Goal: Entertainment & Leisure: Browse casually

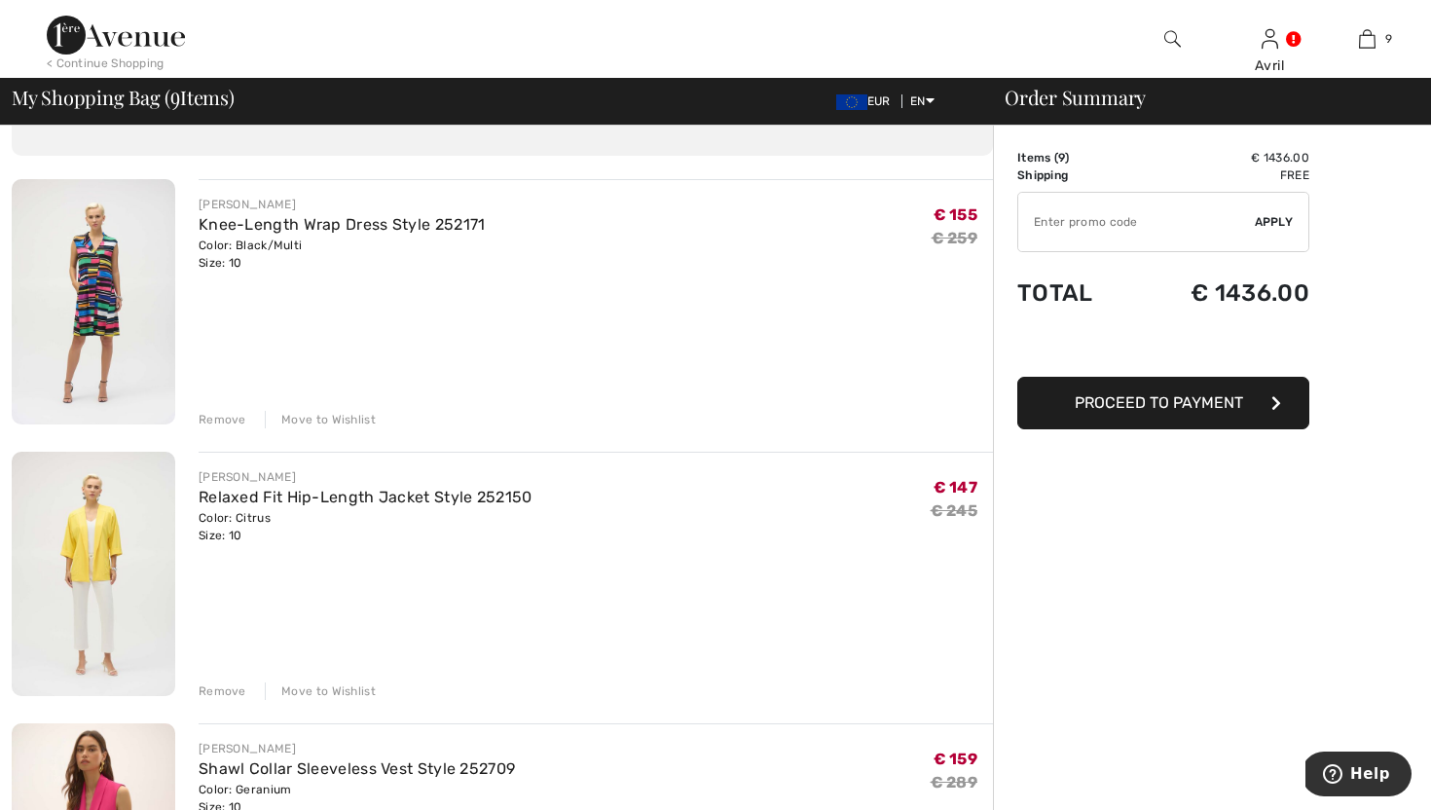
scroll to position [109, 0]
click at [130, 593] on img at bounding box center [94, 571] width 164 height 245
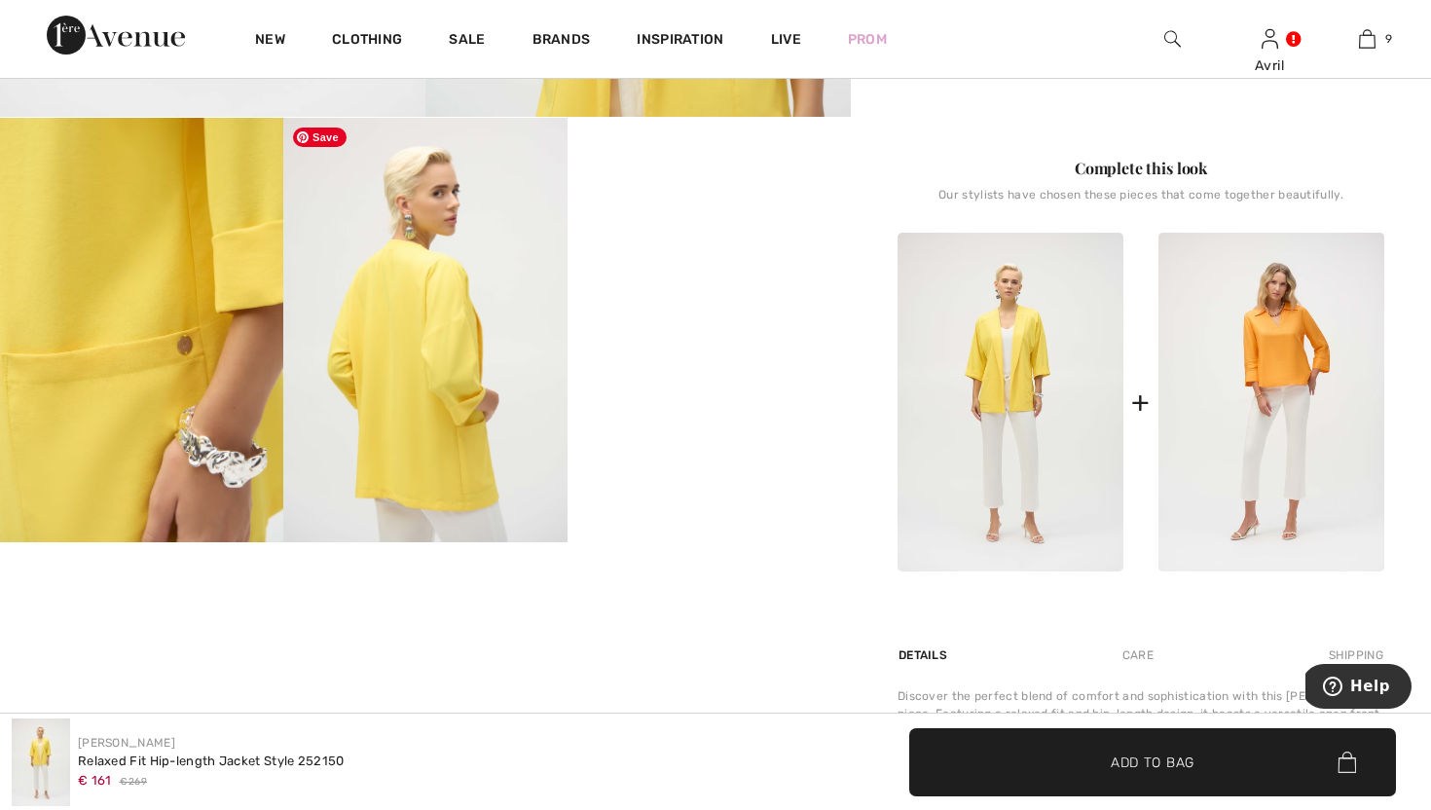
scroll to position [642, 0]
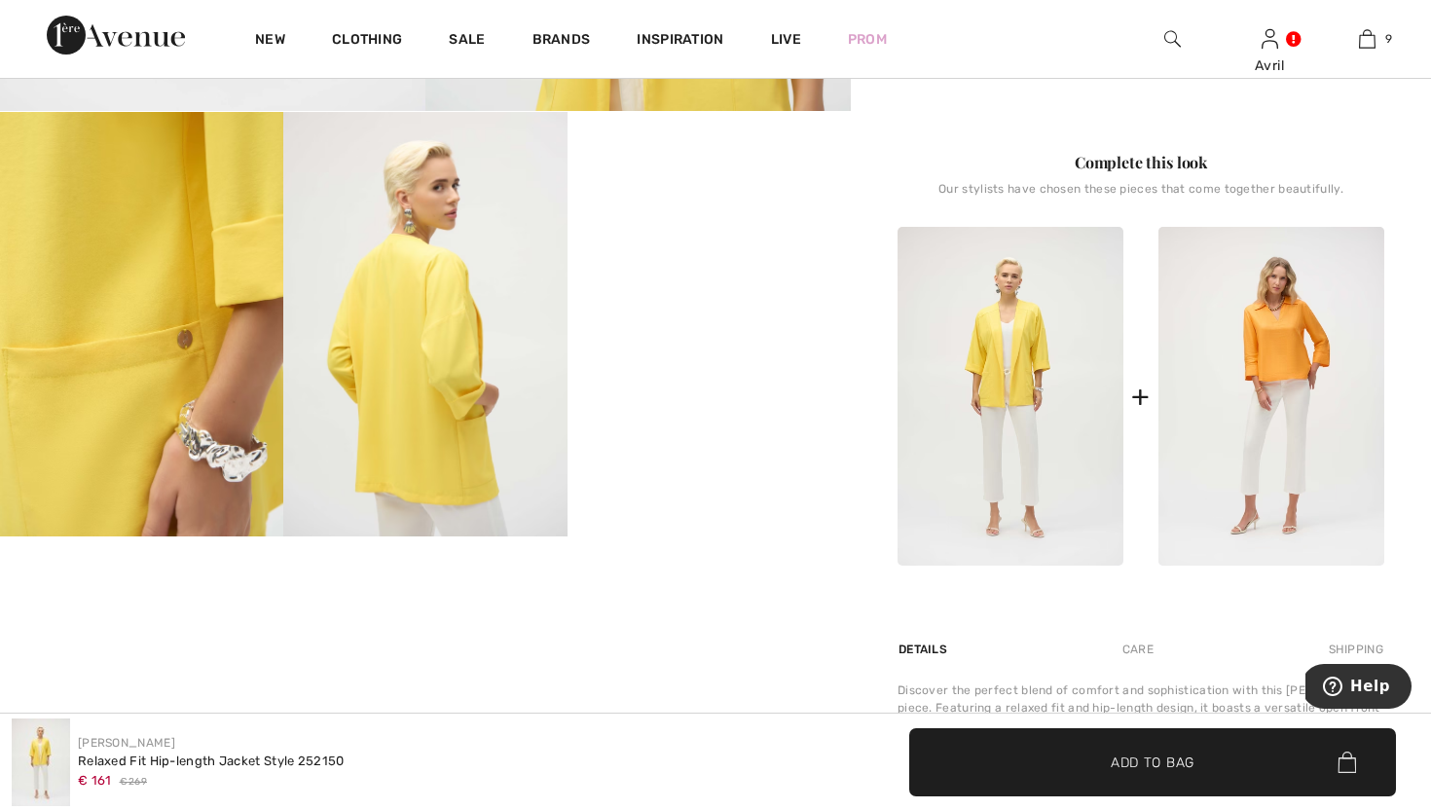
click at [817, 254] on video "Your browser does not support the video tag." at bounding box center [709, 183] width 283 height 142
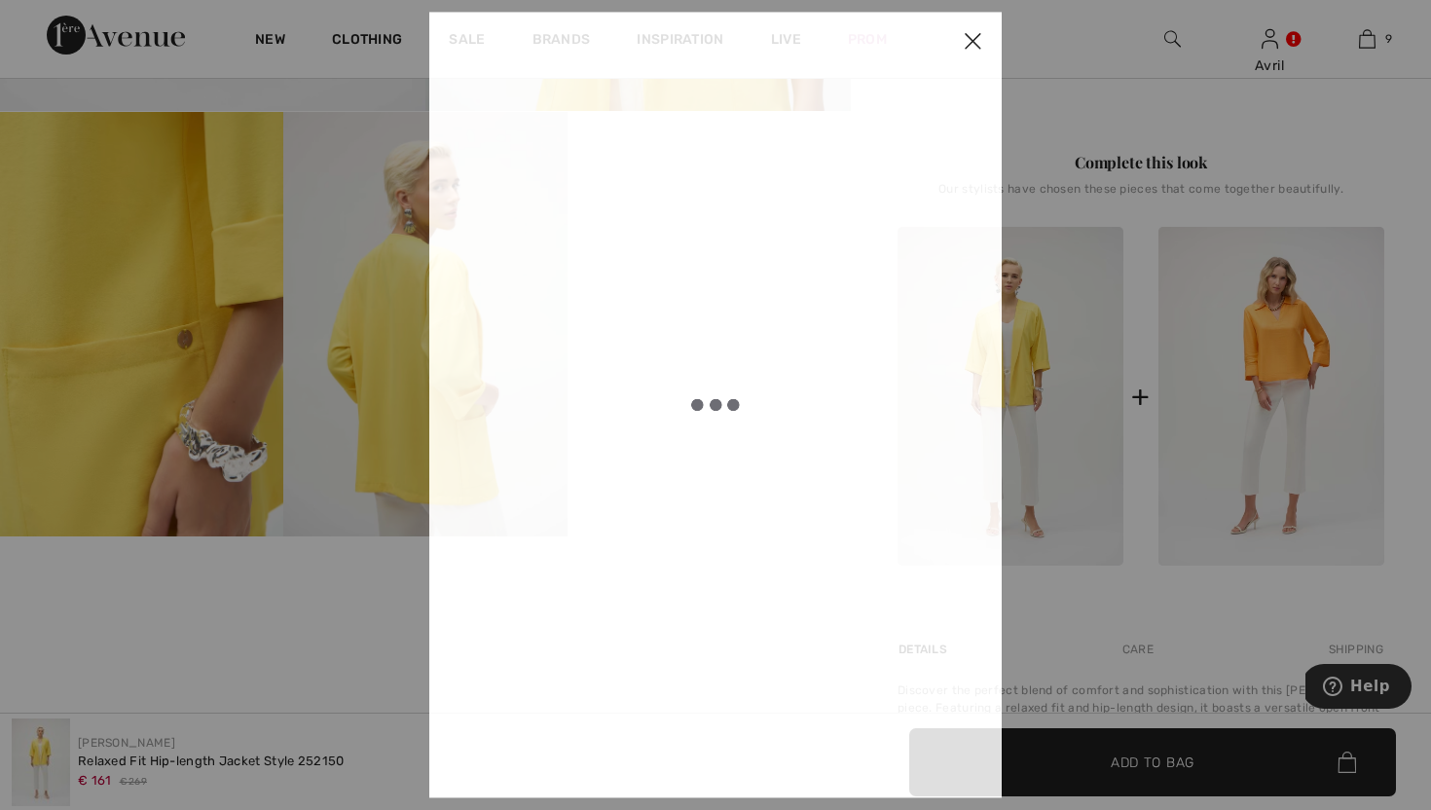
click at [817, 355] on div at bounding box center [715, 404] width 389 height 692
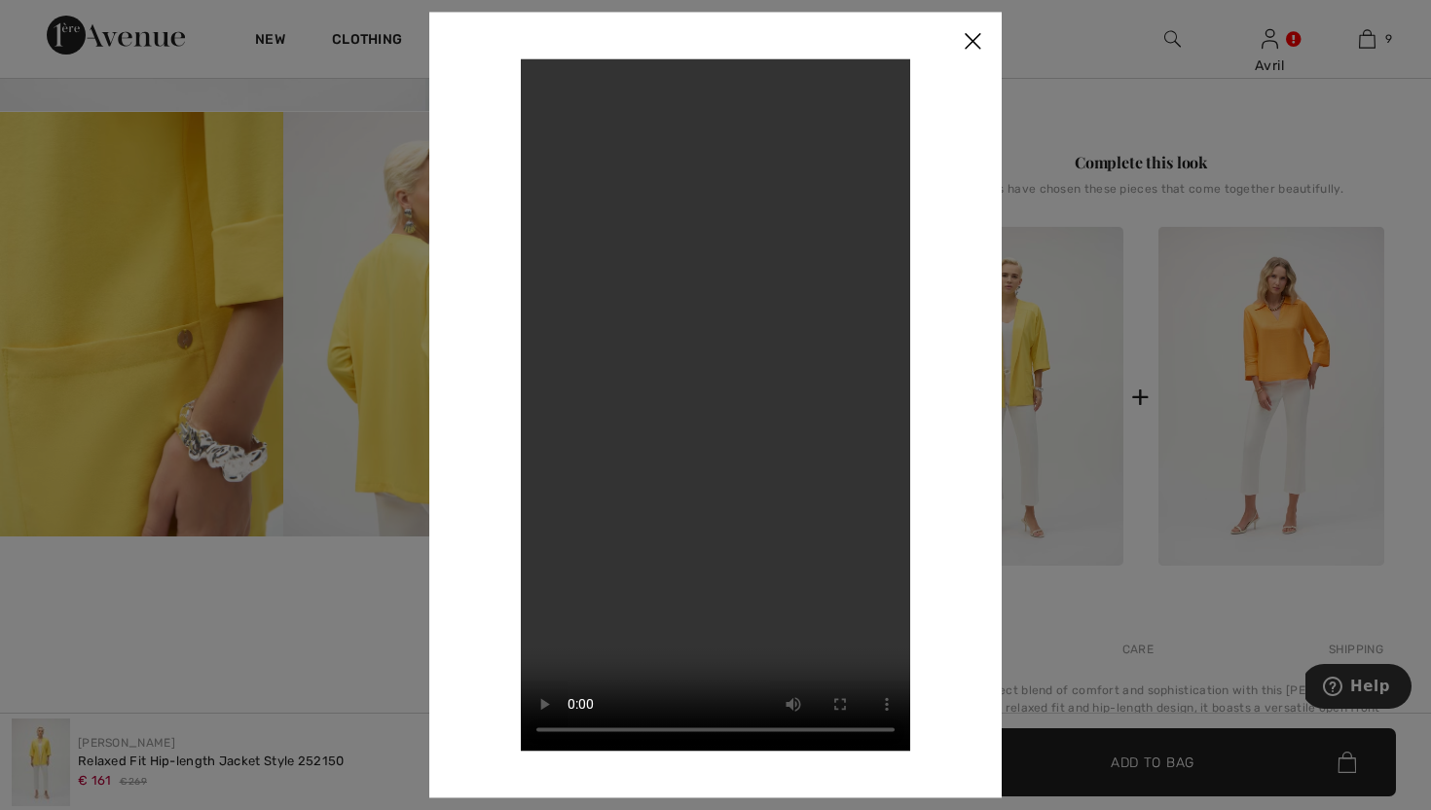
click at [975, 23] on img at bounding box center [972, 42] width 58 height 60
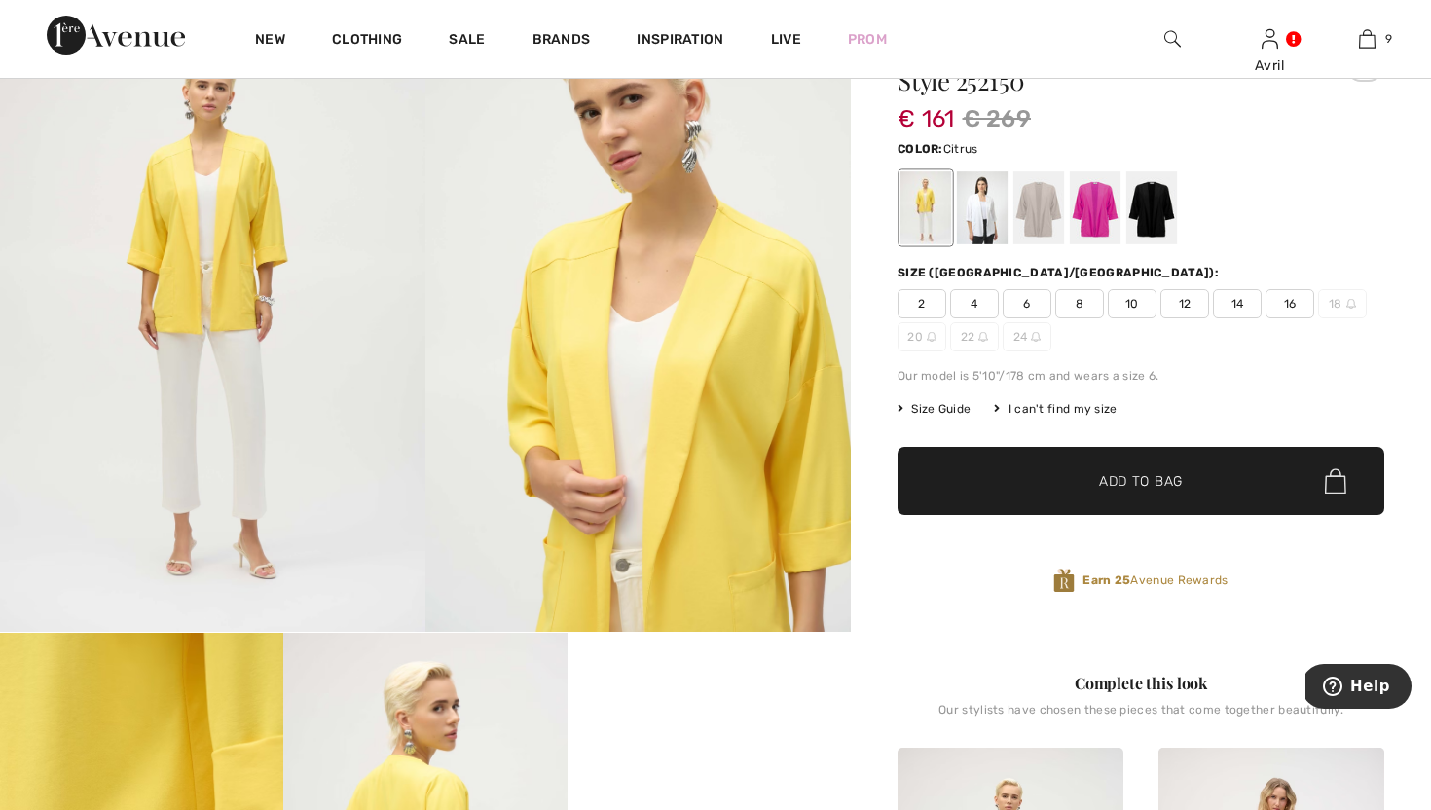
scroll to position [117, 0]
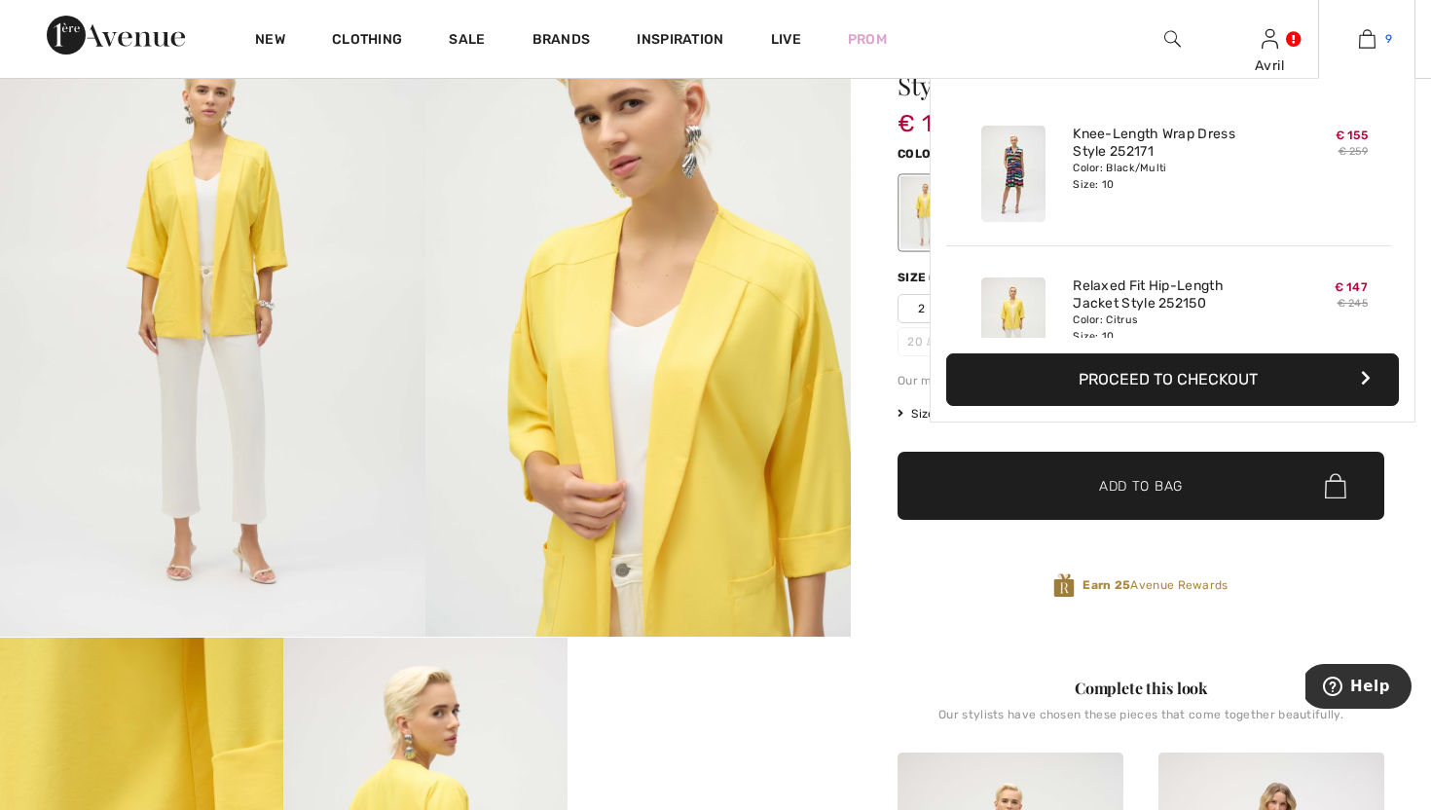
click at [1373, 37] on link "9" at bounding box center [1366, 38] width 95 height 23
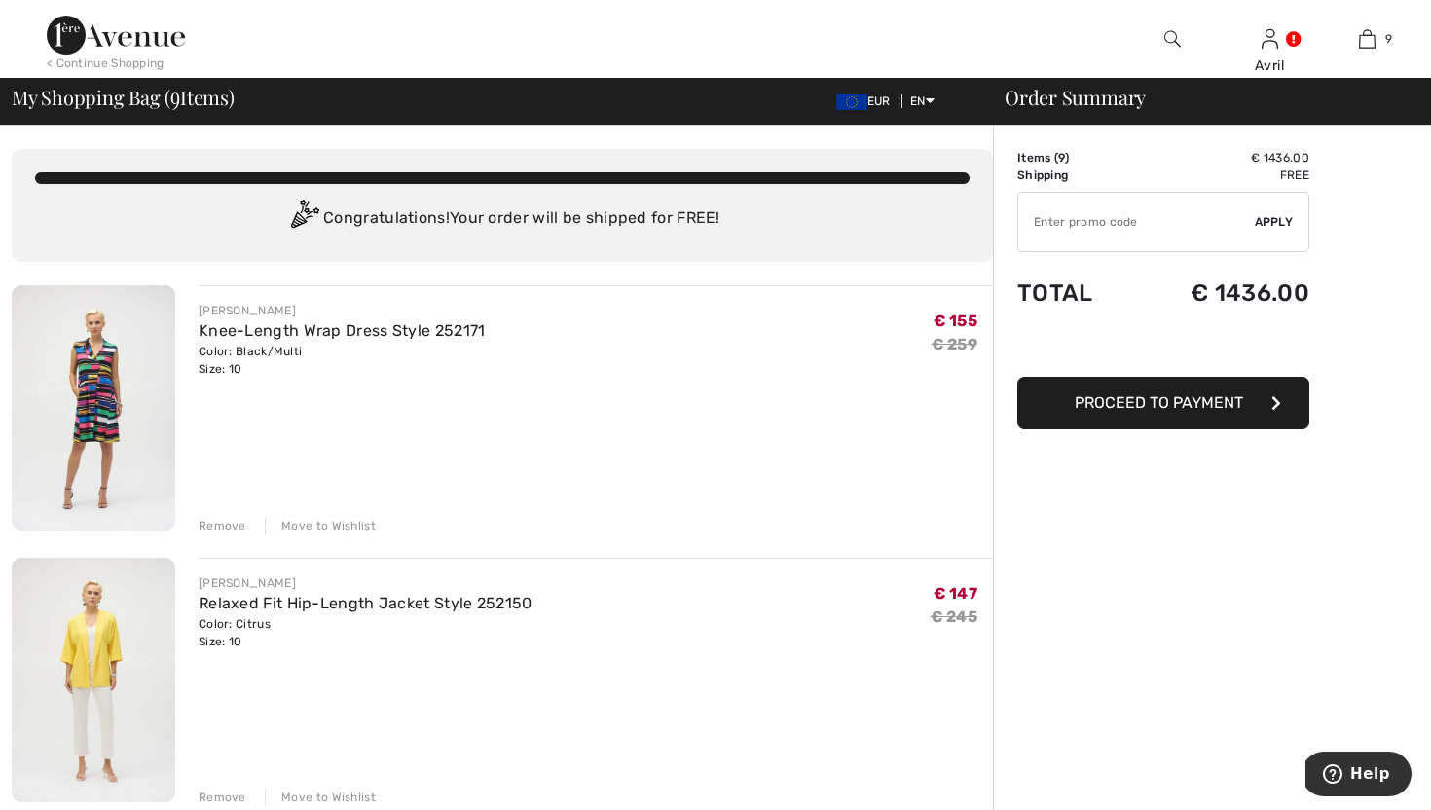
click at [231, 534] on div "Remove" at bounding box center [223, 526] width 48 height 18
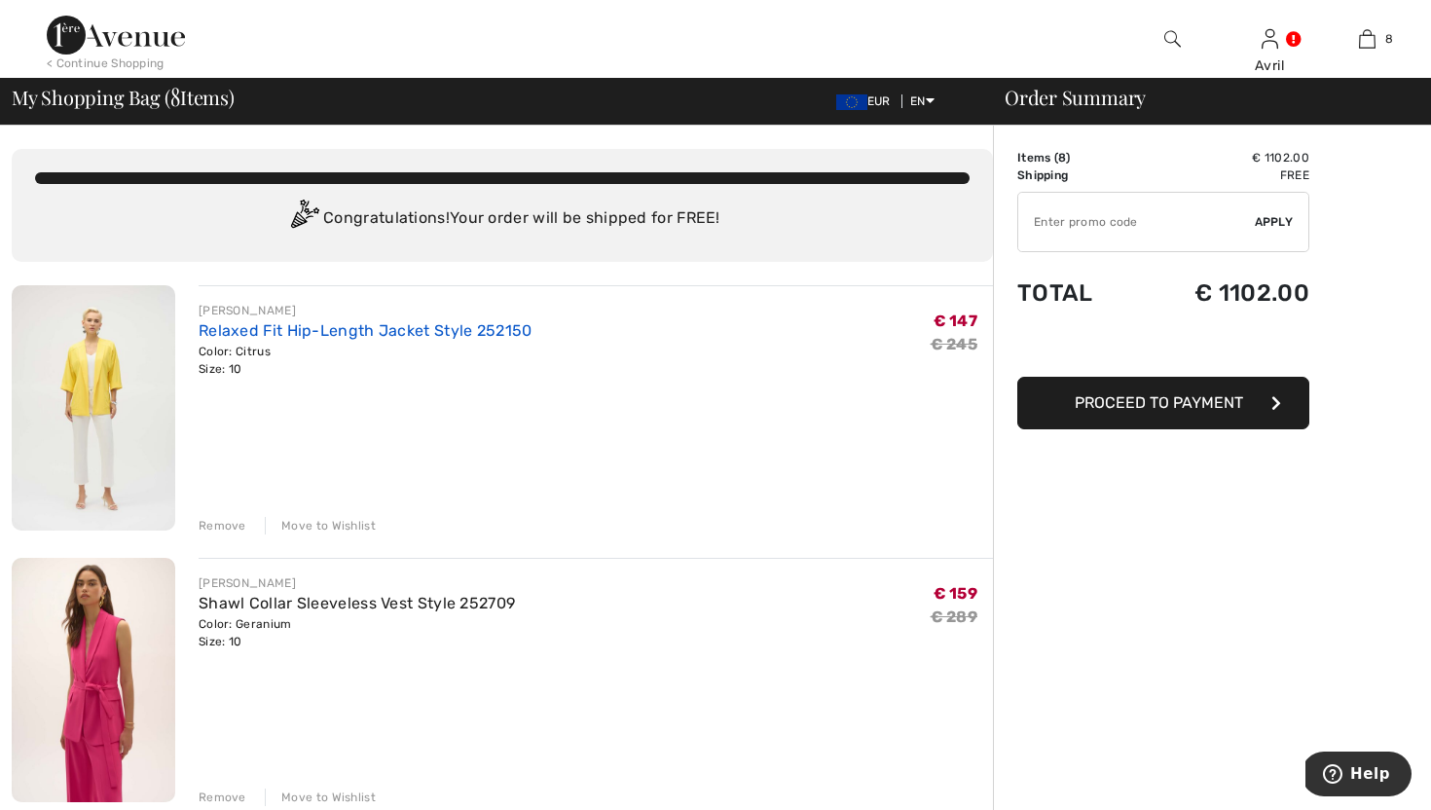
click at [319, 340] on link "Relaxed Fit Hip-Length Jacket Style 252150" at bounding box center [366, 330] width 334 height 18
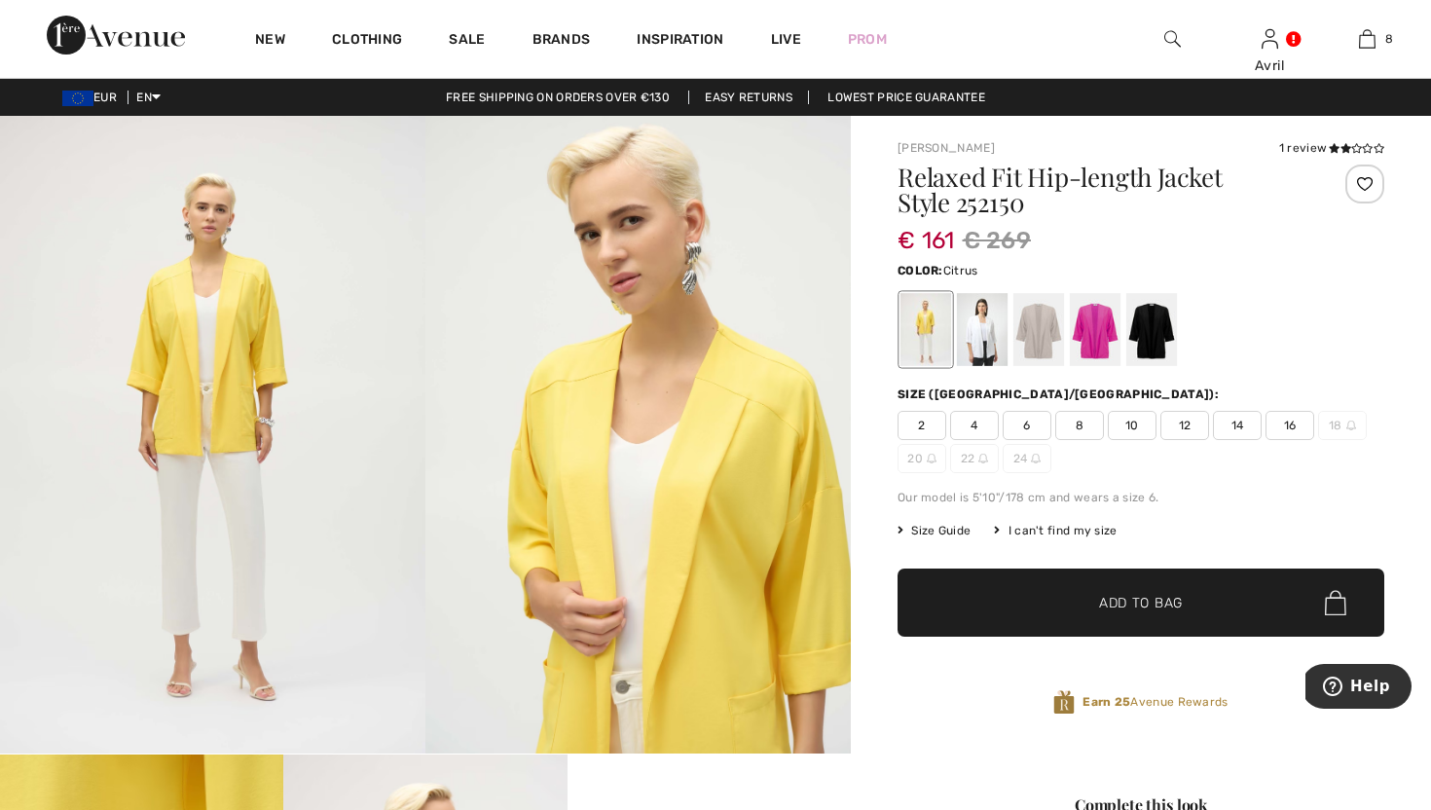
click at [1094, 439] on span "8" at bounding box center [1079, 425] width 49 height 29
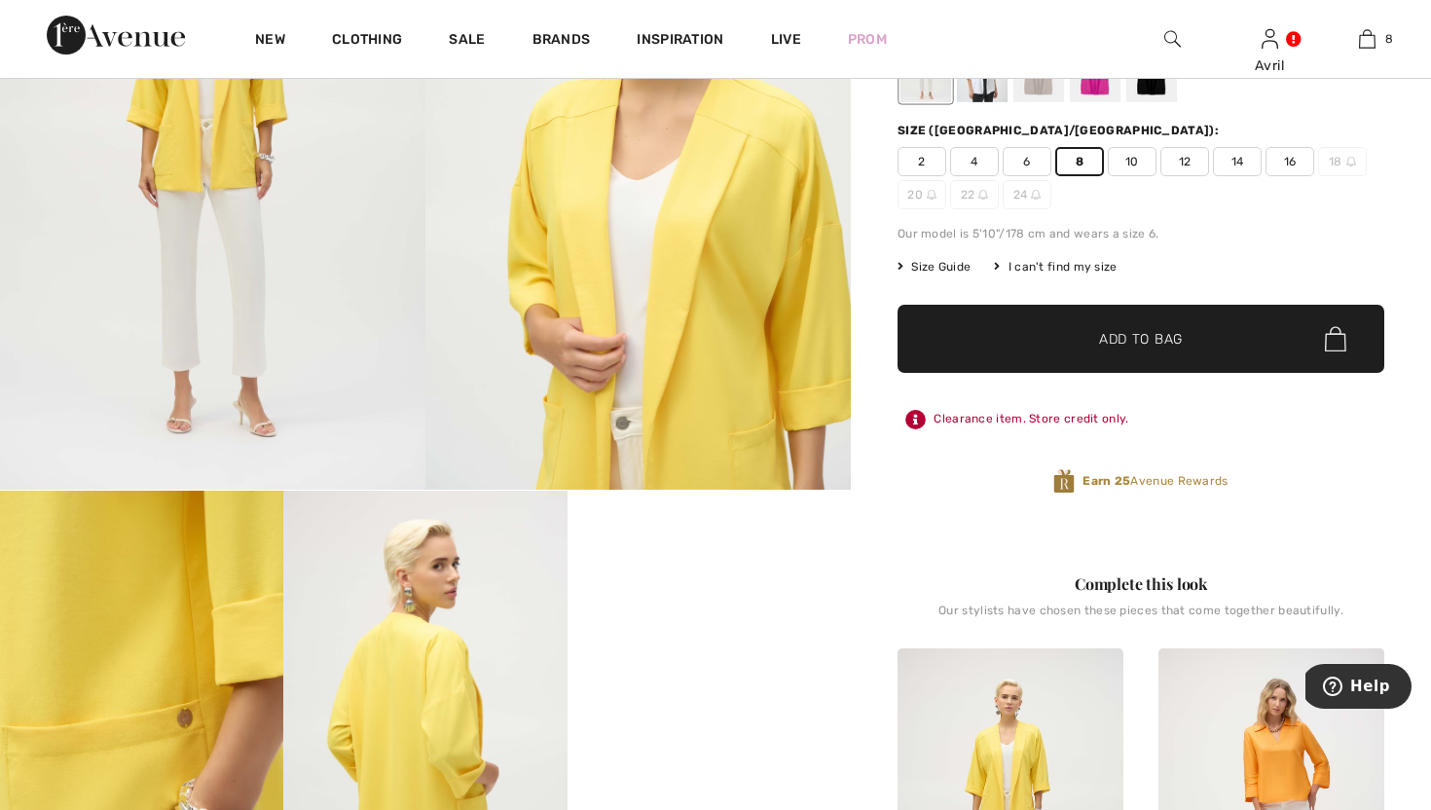
scroll to position [257, 0]
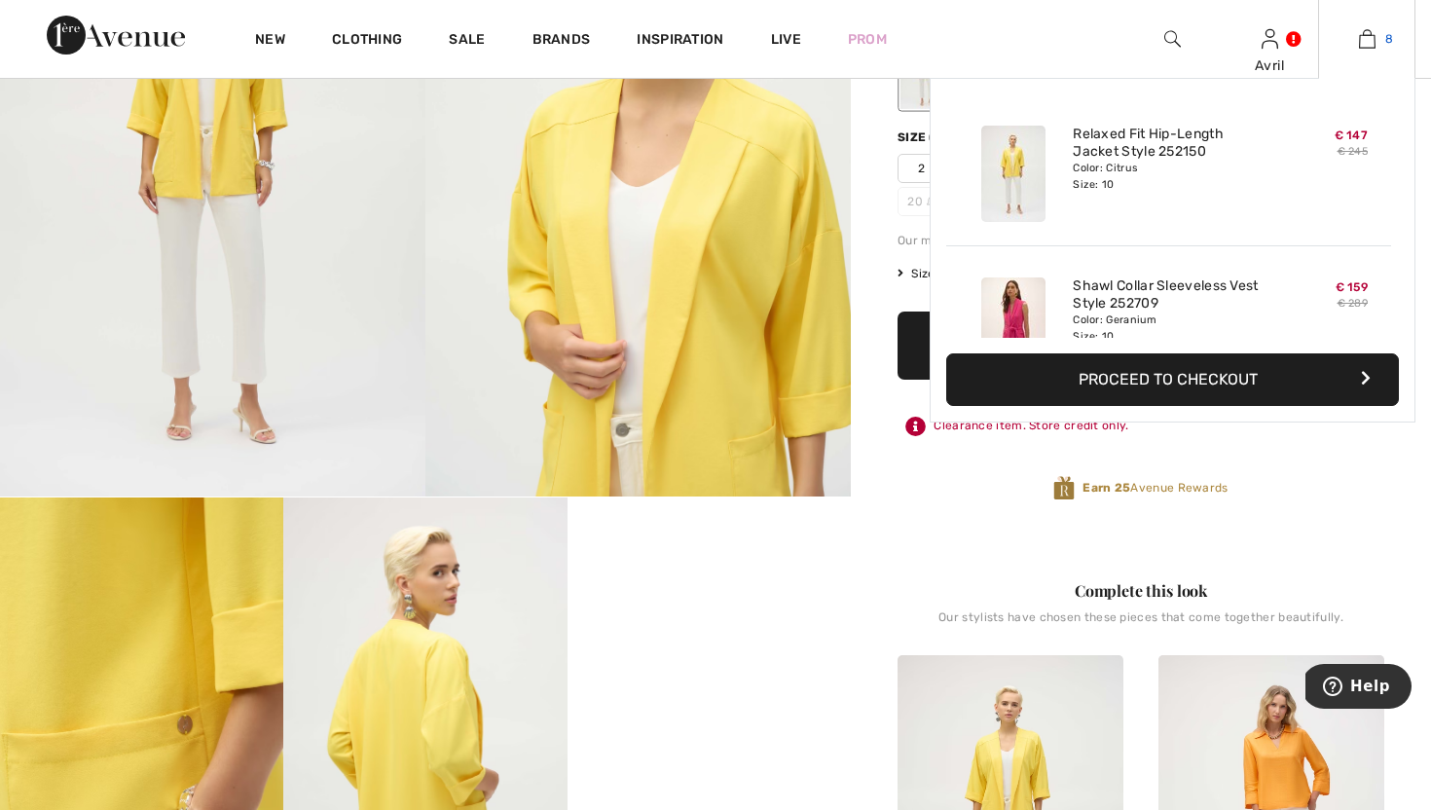
click at [1366, 35] on img at bounding box center [1367, 38] width 17 height 23
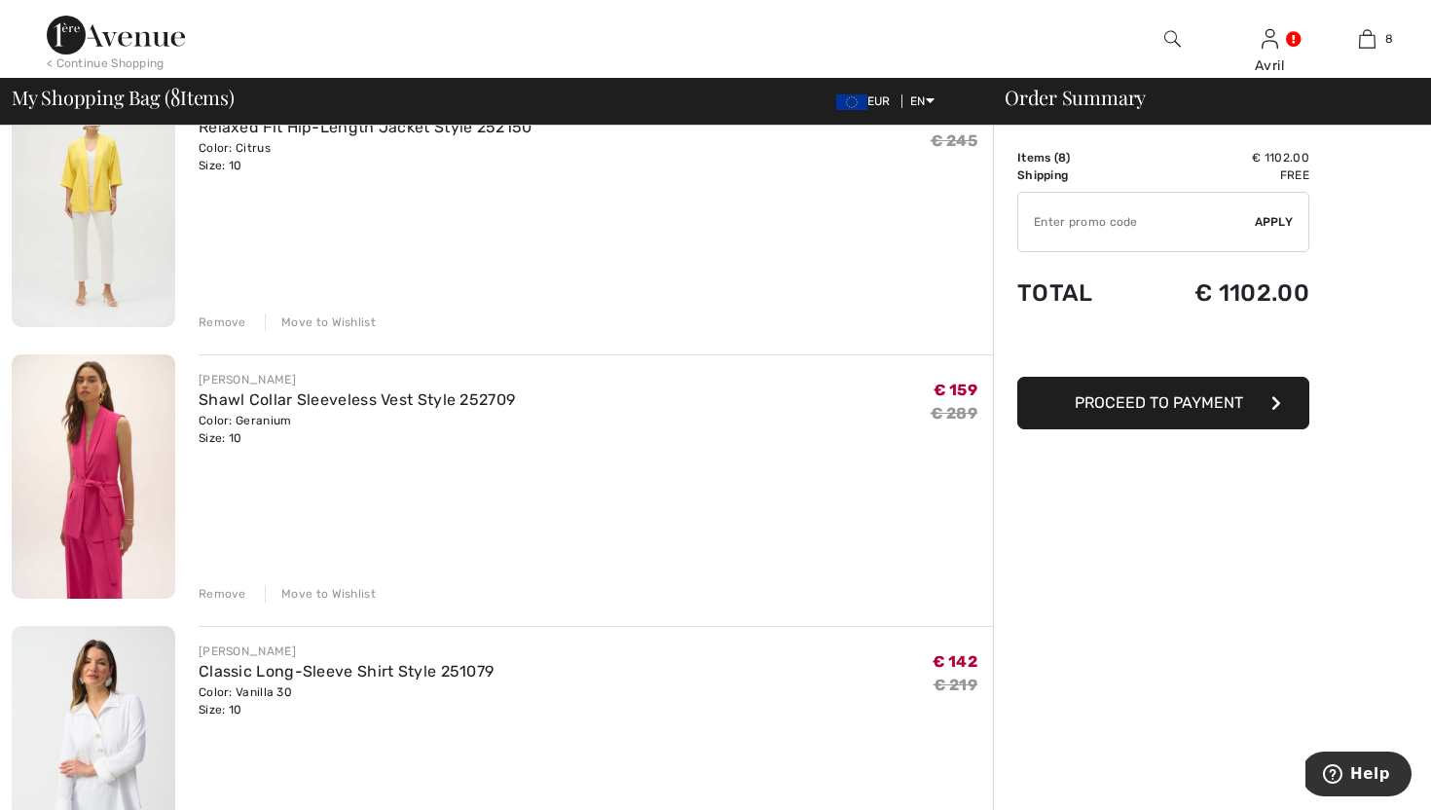
scroll to position [236, 0]
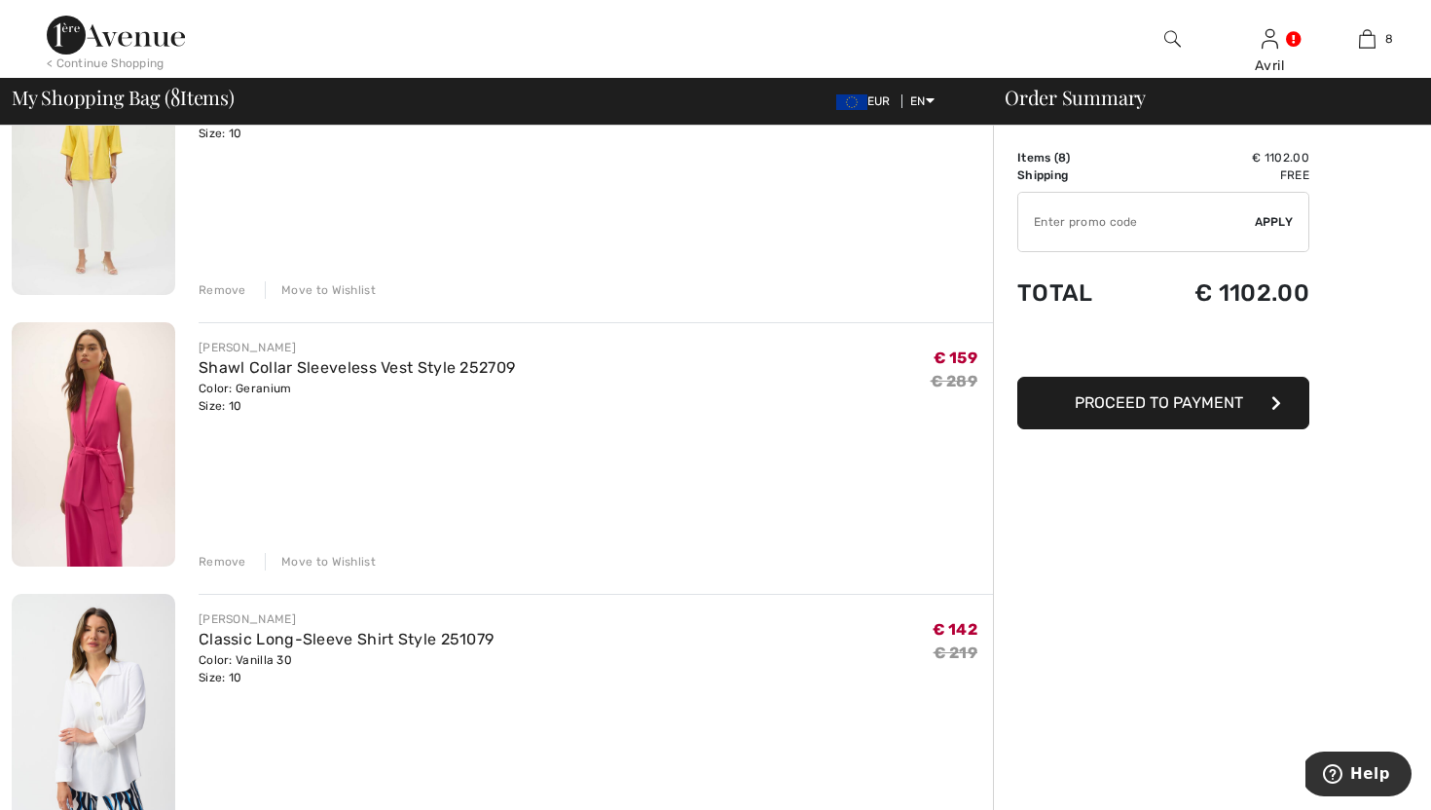
click at [245, 570] on div "Remove" at bounding box center [223, 562] width 48 height 18
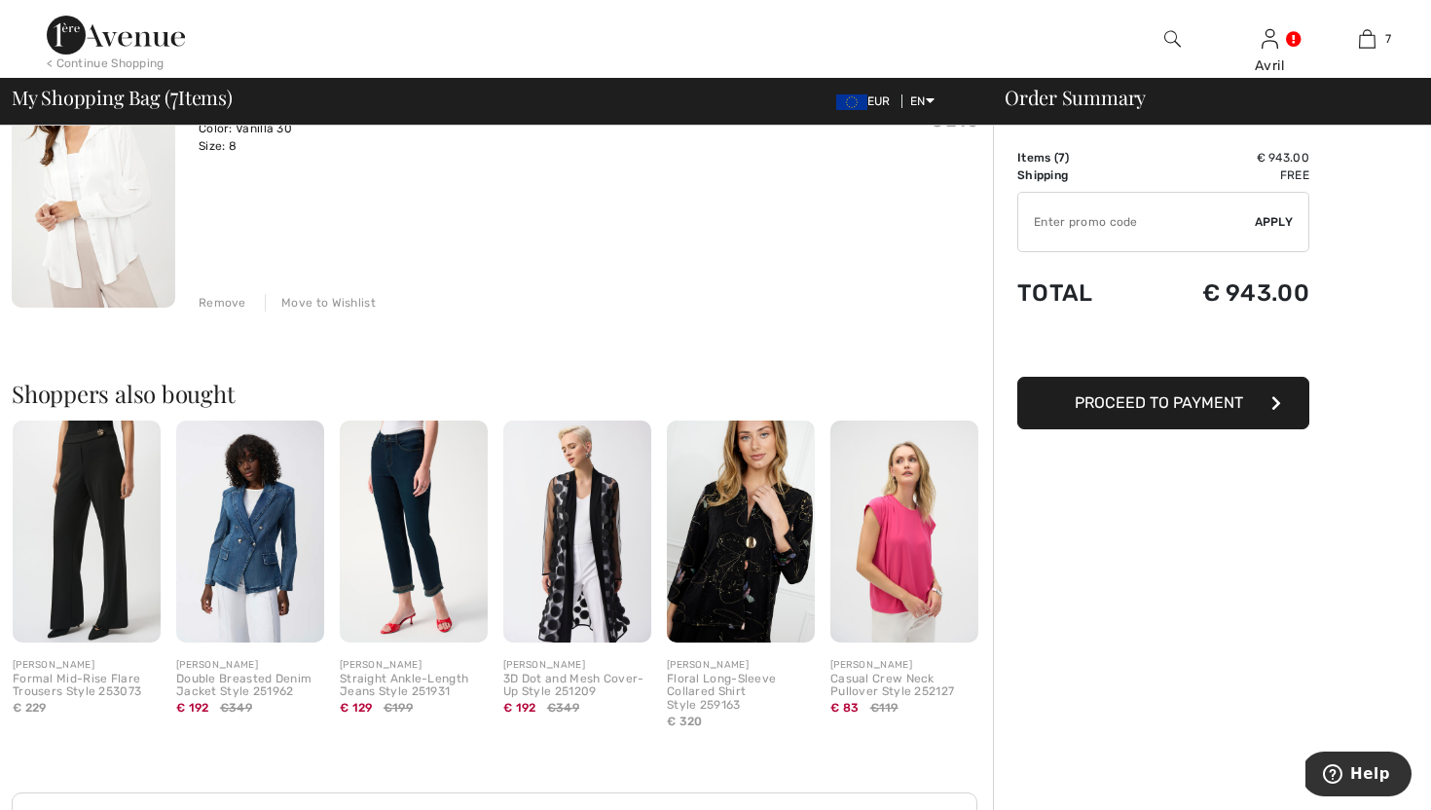
scroll to position [1861, 0]
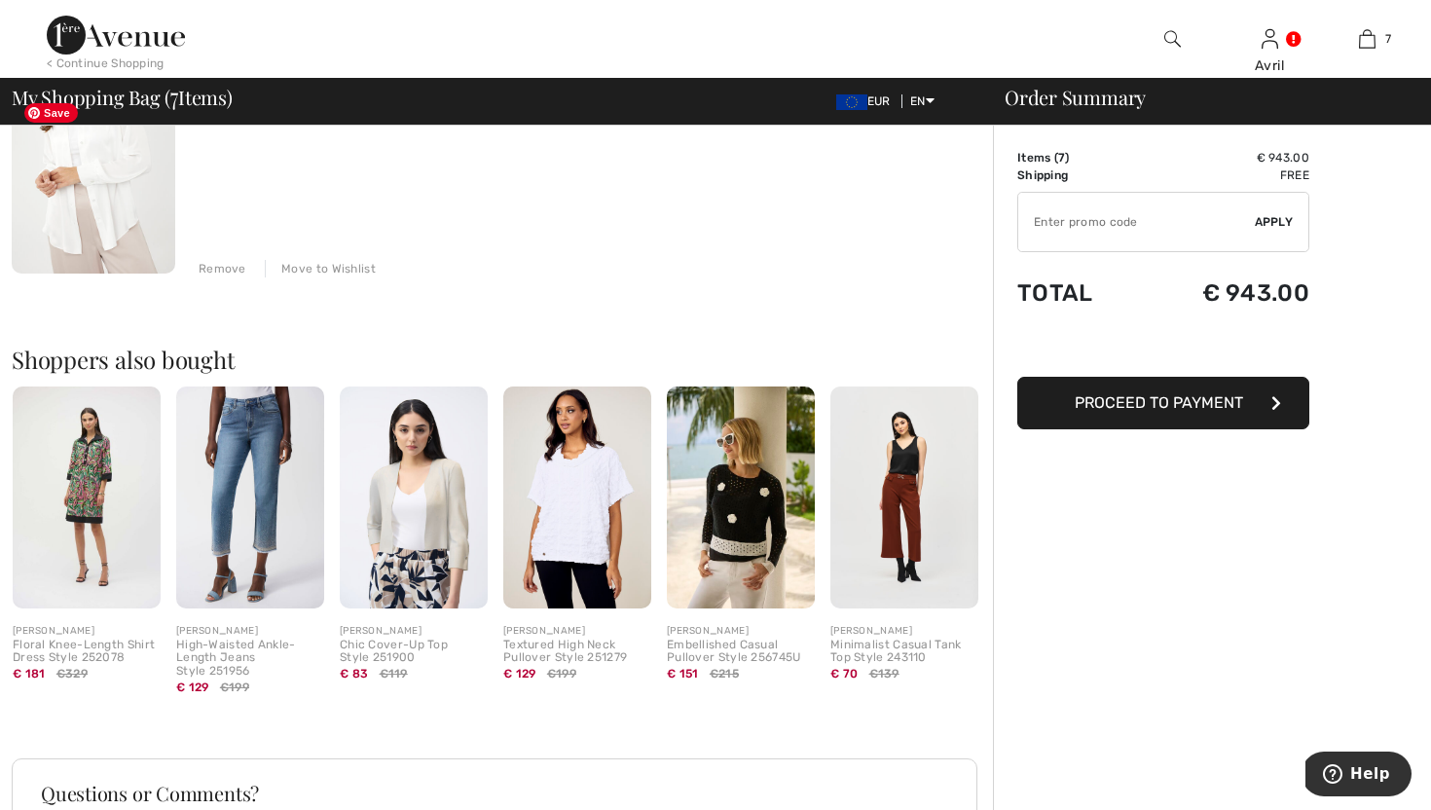
scroll to position [1894, 0]
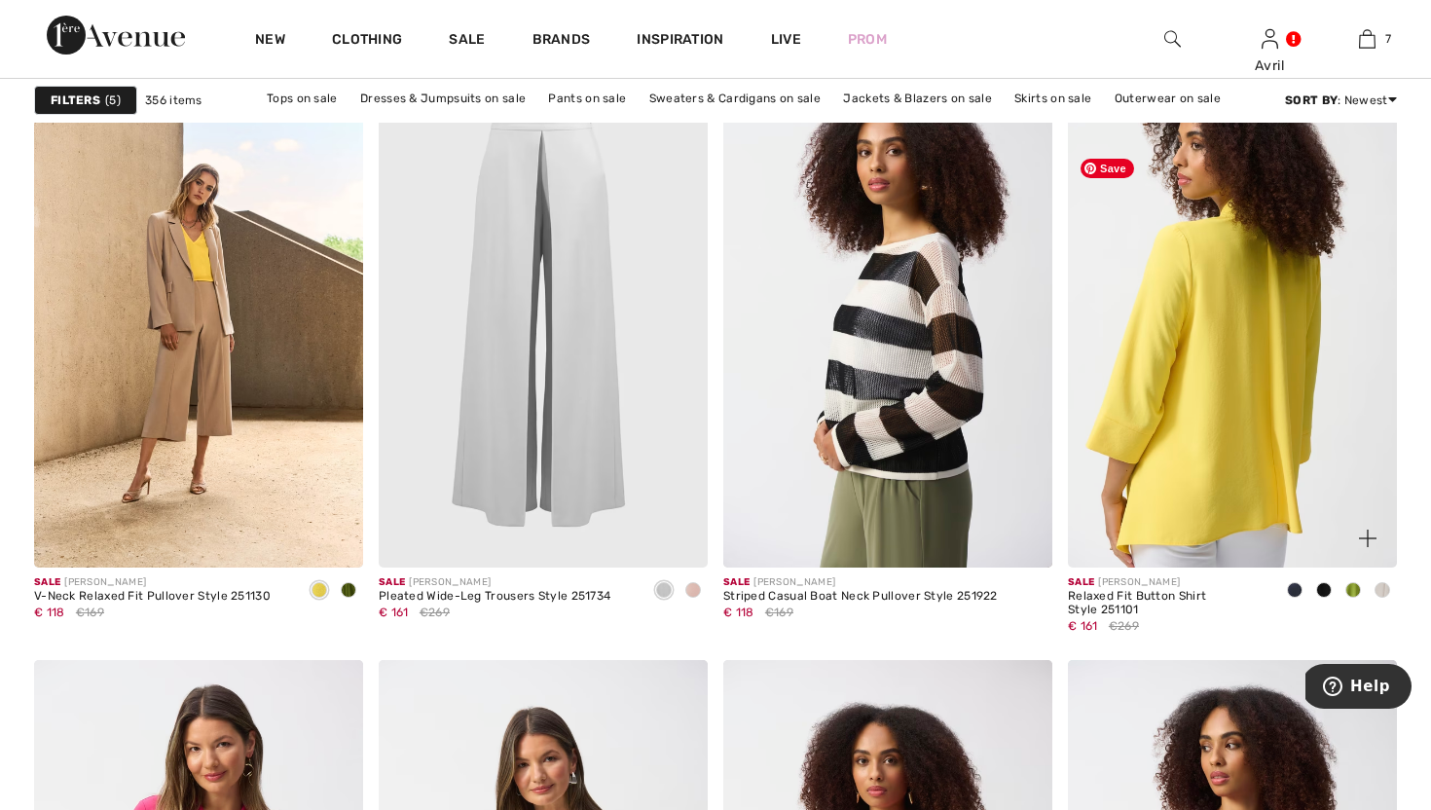
click at [1246, 526] on img at bounding box center [1232, 321] width 329 height 494
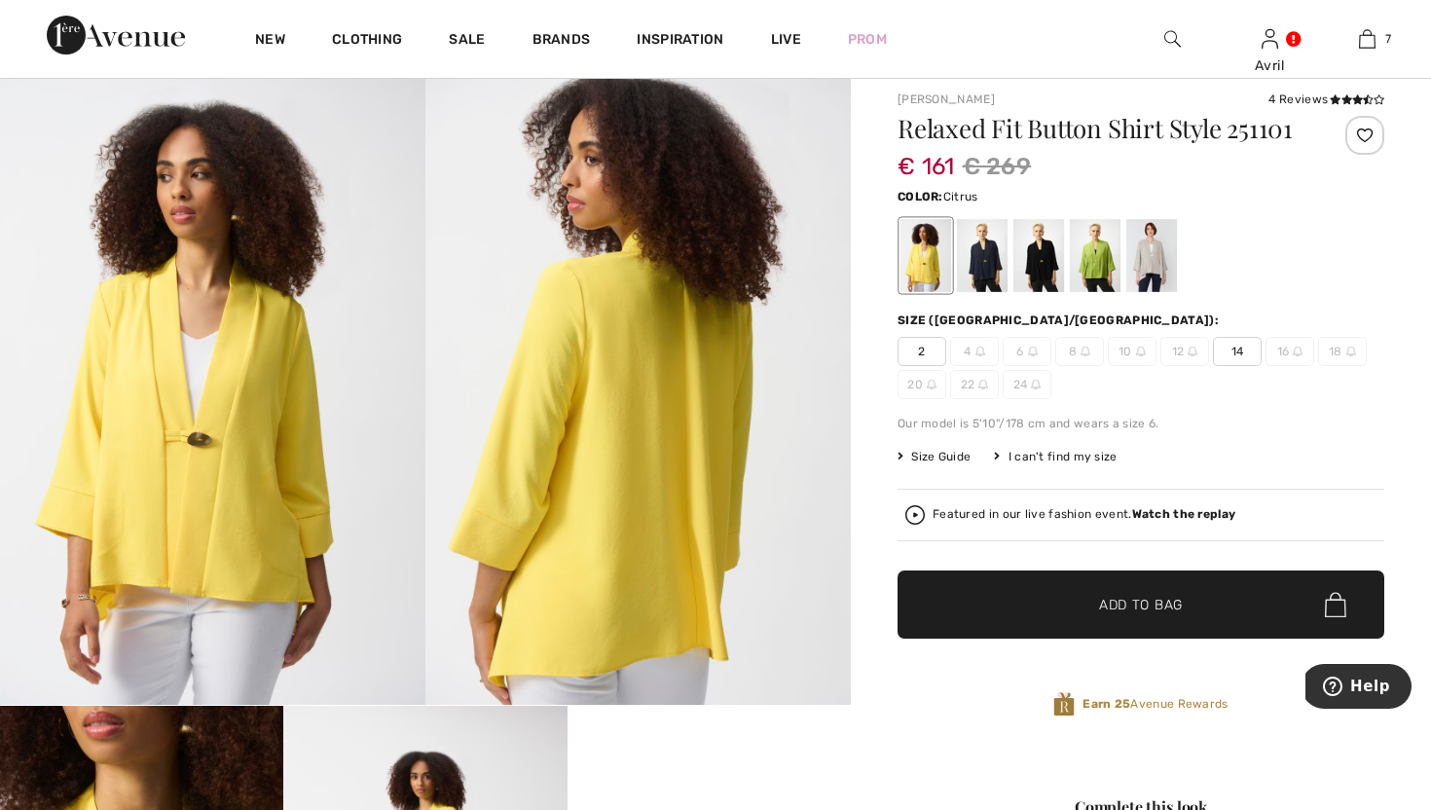
scroll to position [47, 0]
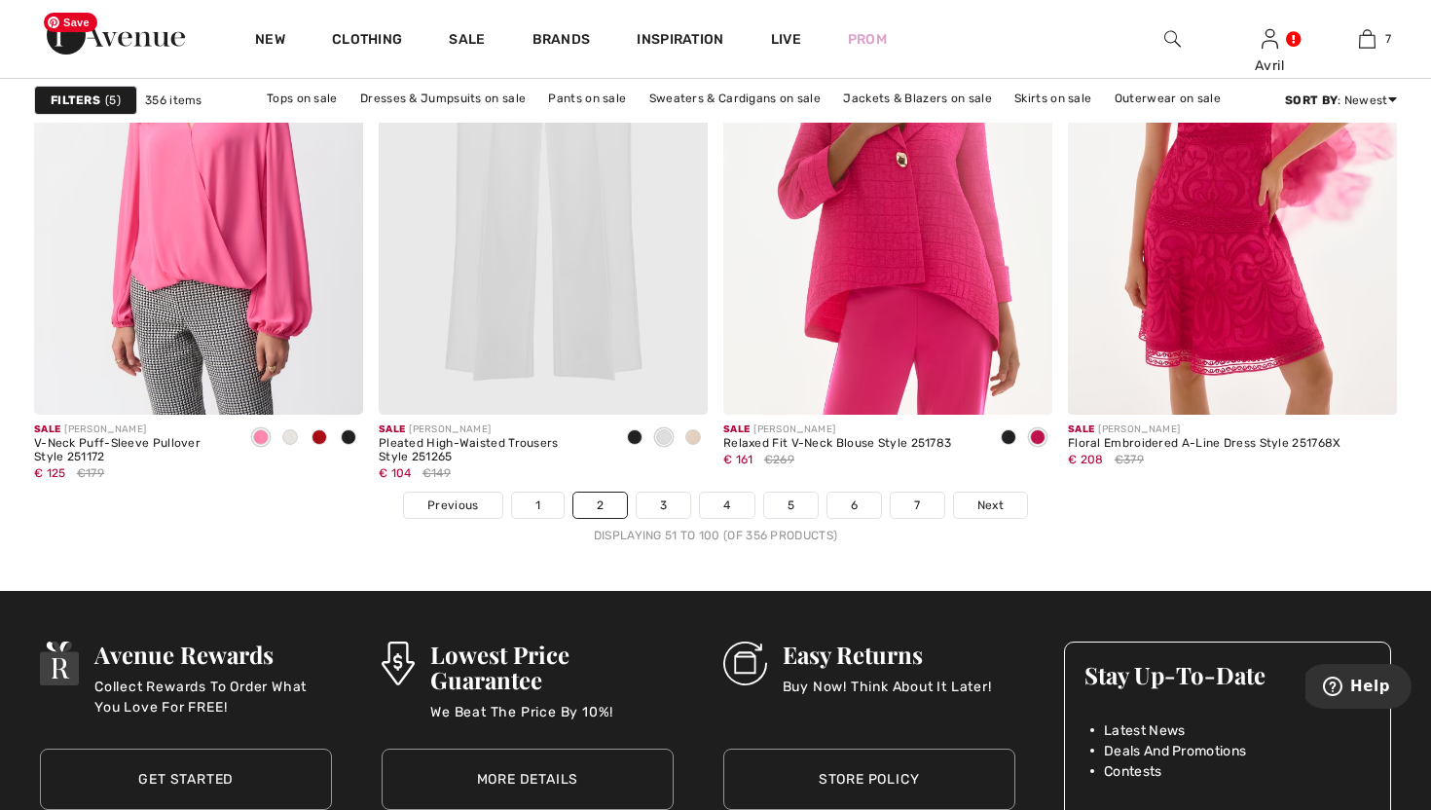
scroll to position [8715, 0]
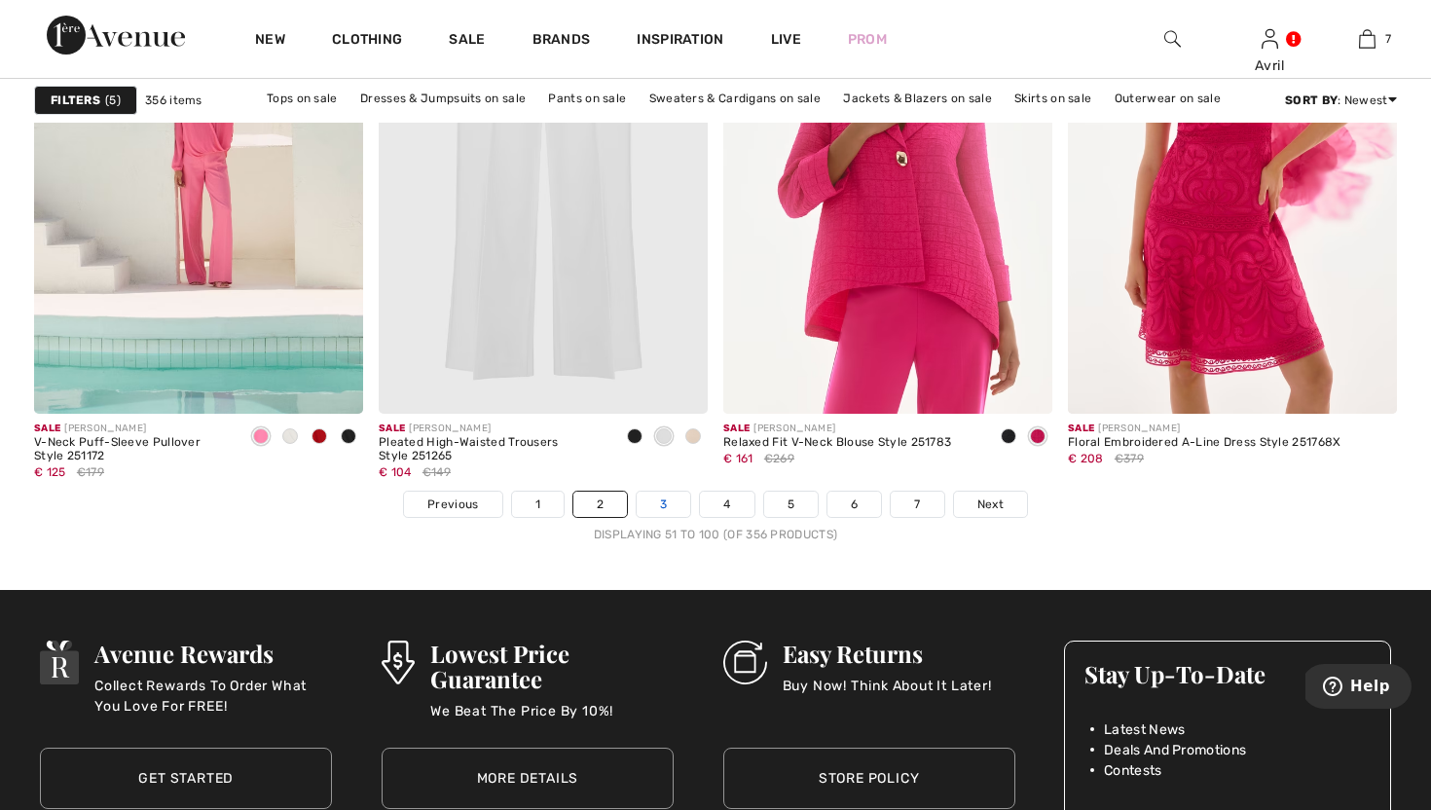
click at [660, 517] on link "3" at bounding box center [664, 504] width 54 height 25
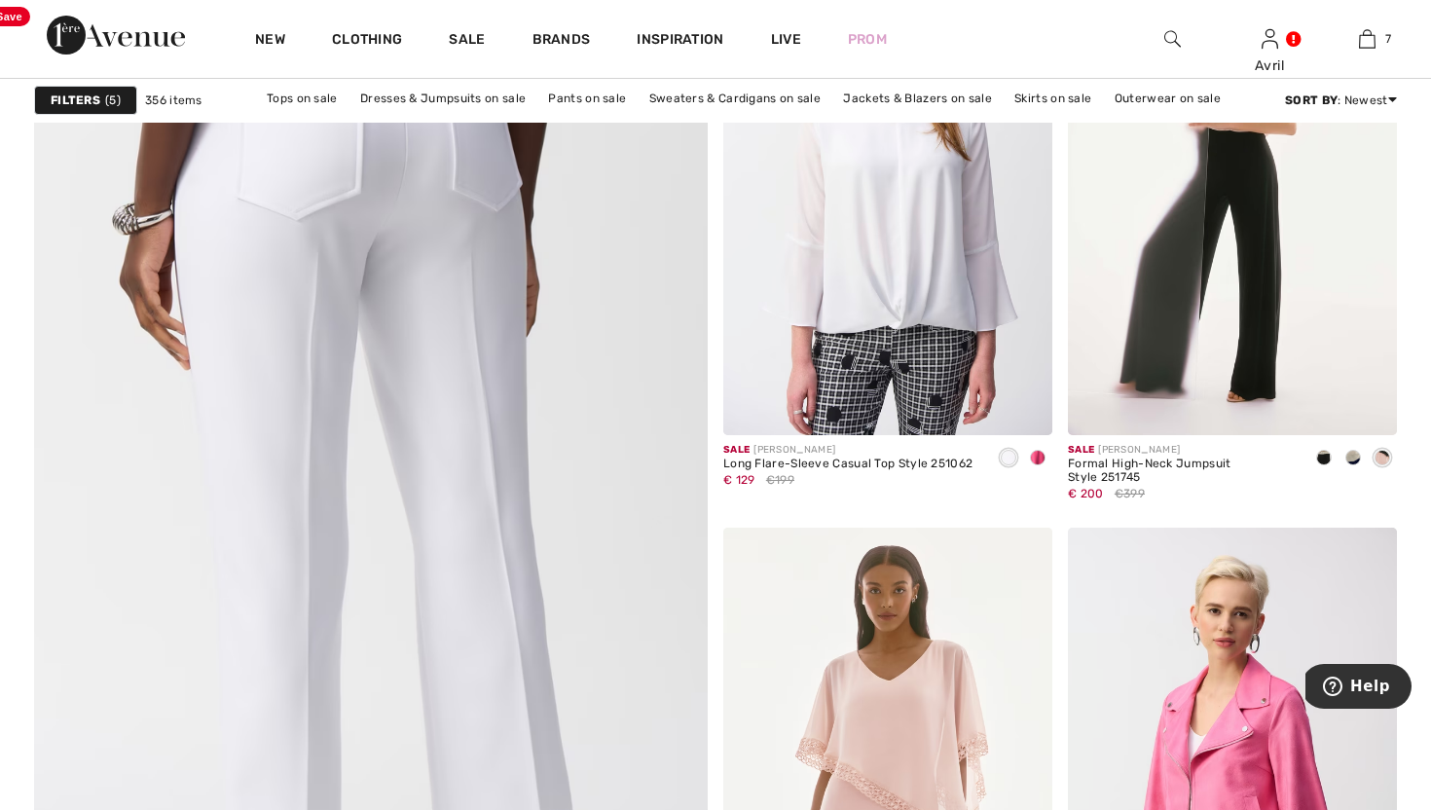
scroll to position [4946, 0]
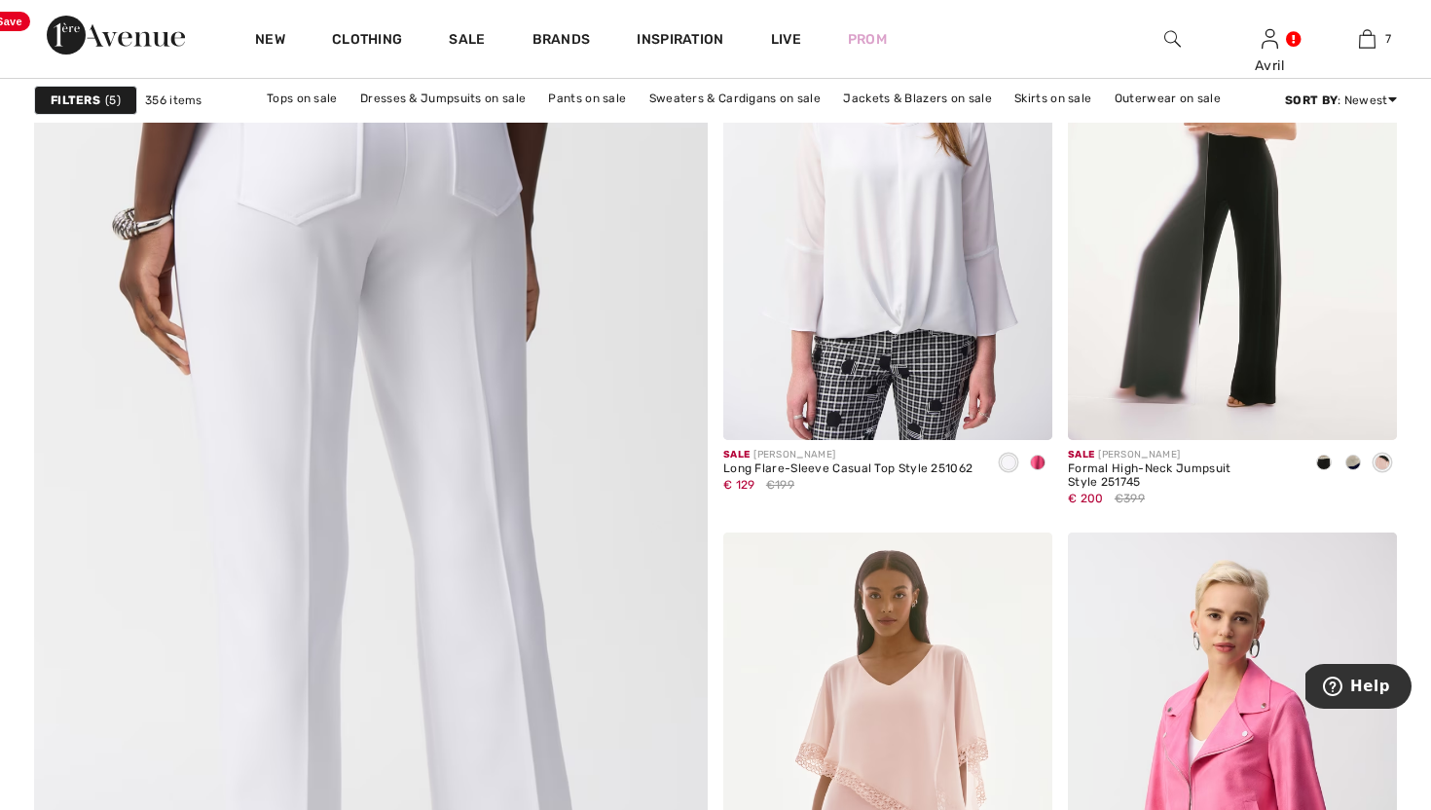
click at [410, 394] on img at bounding box center [371, 552] width 808 height 1213
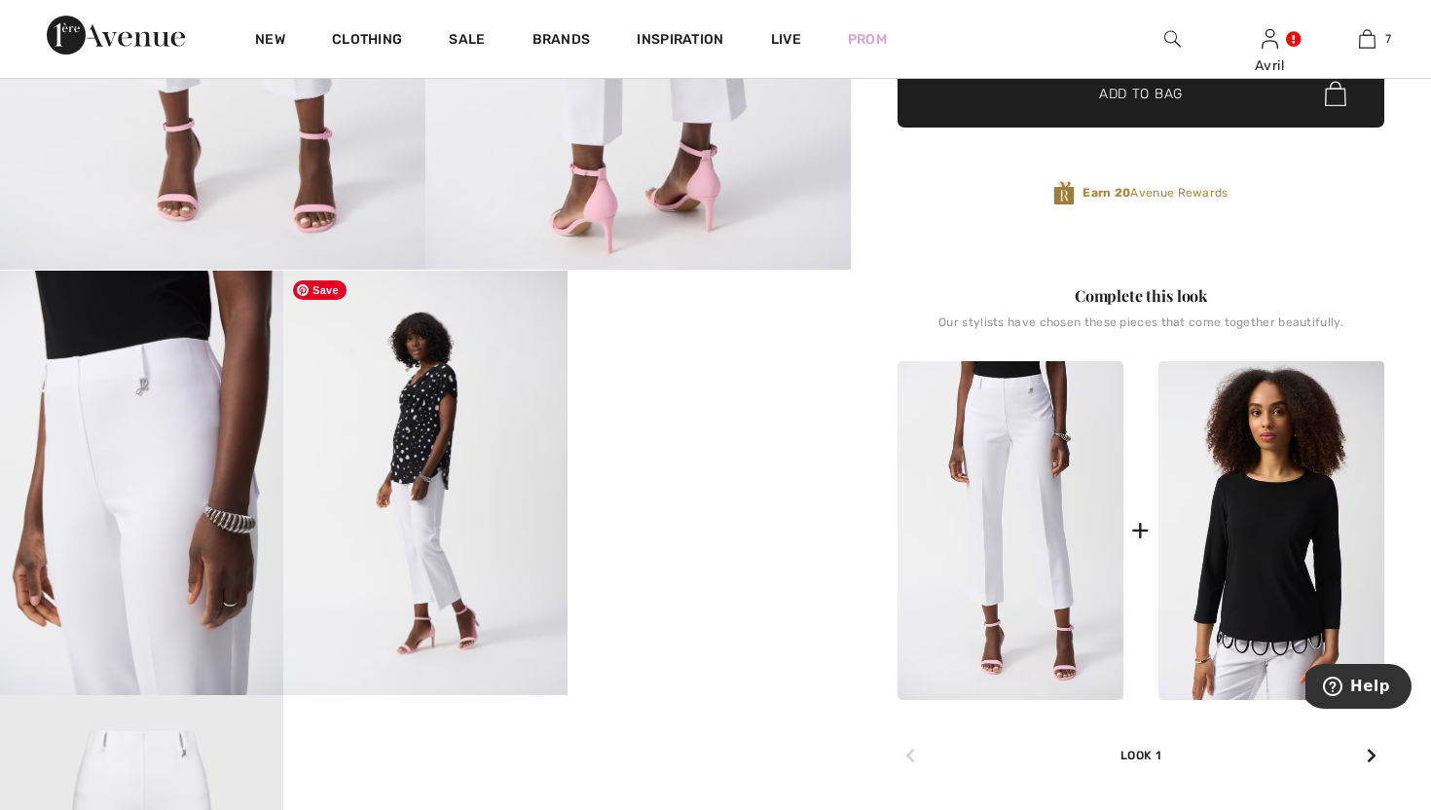
scroll to position [486, 0]
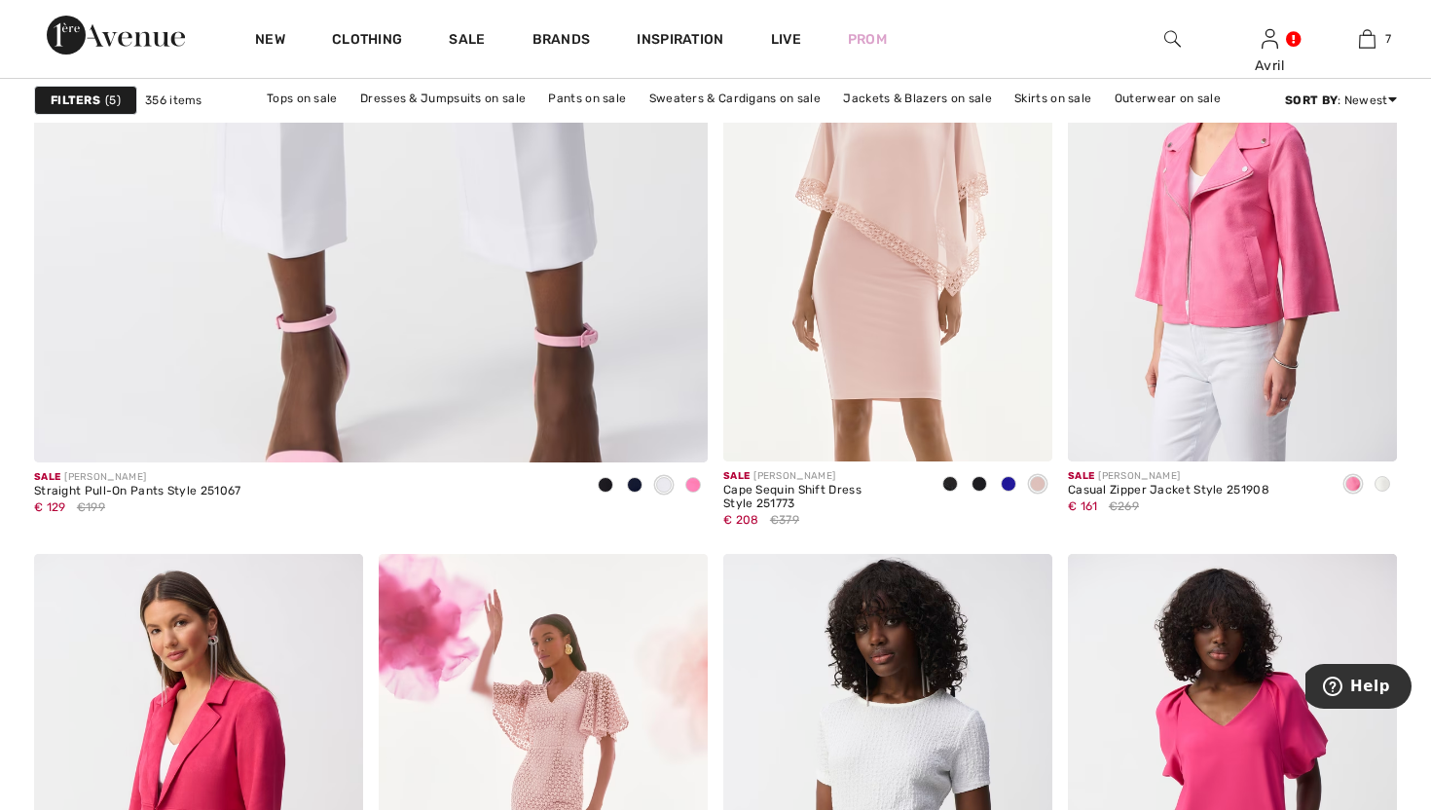
scroll to position [5510, 0]
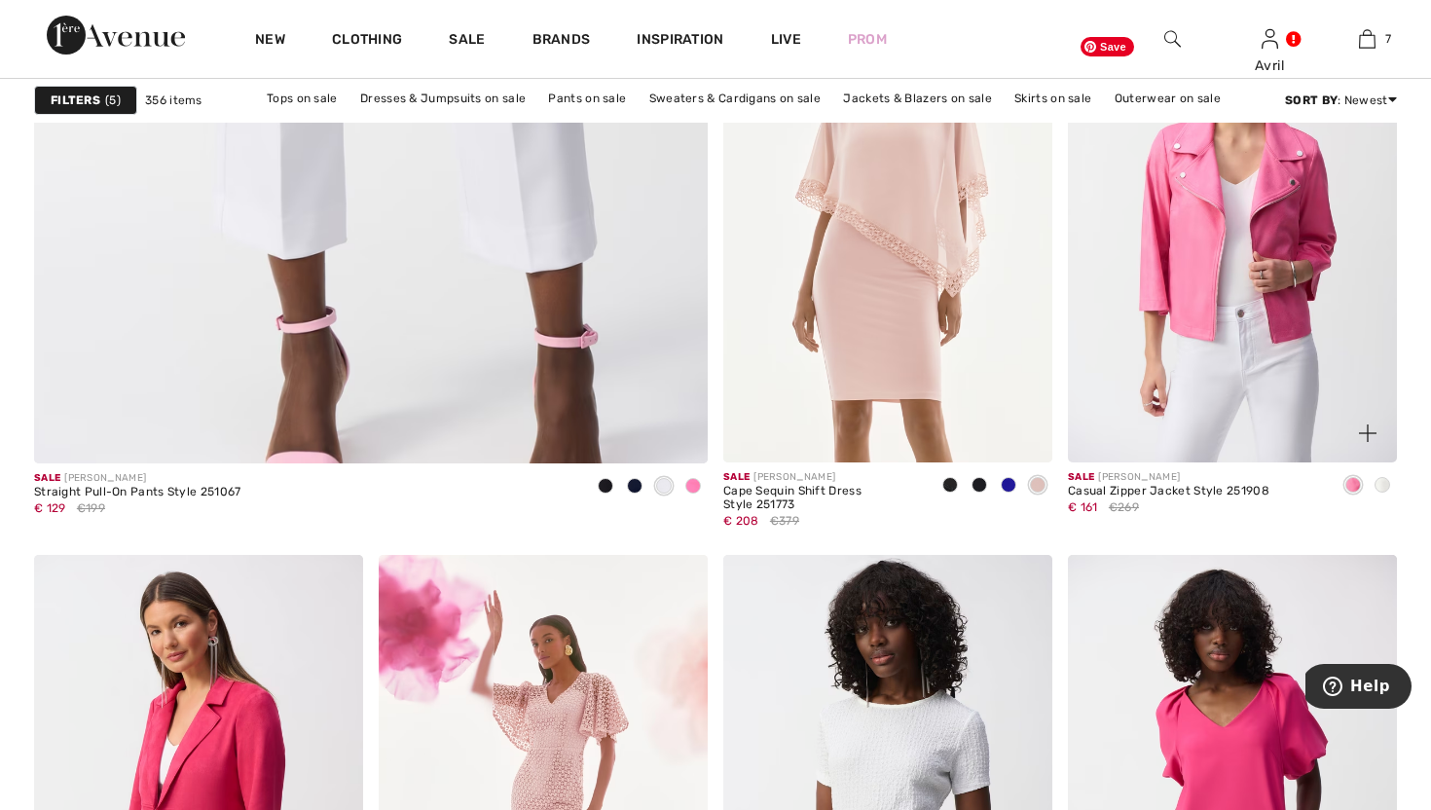
click at [1203, 335] on img at bounding box center [1232, 216] width 329 height 494
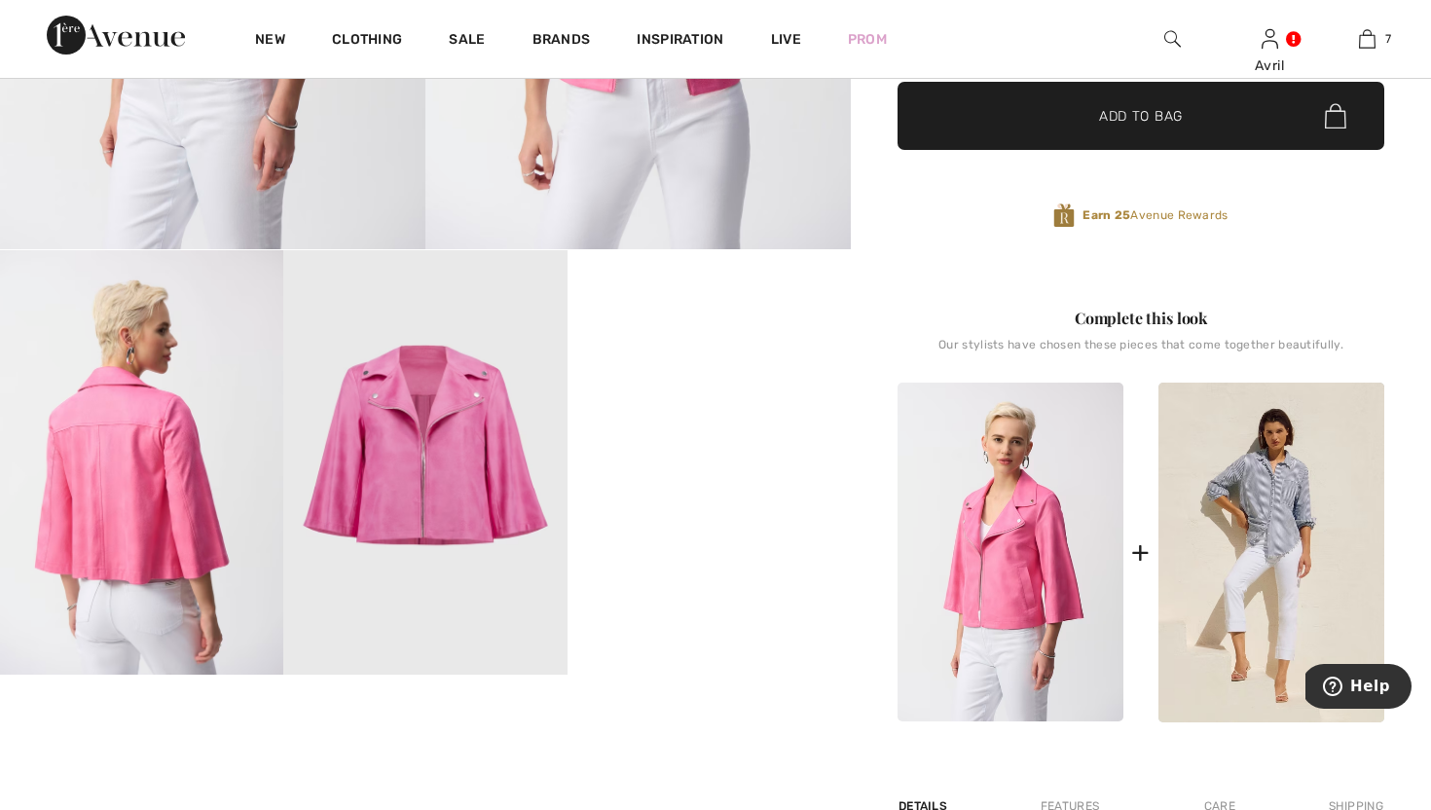
scroll to position [505, 0]
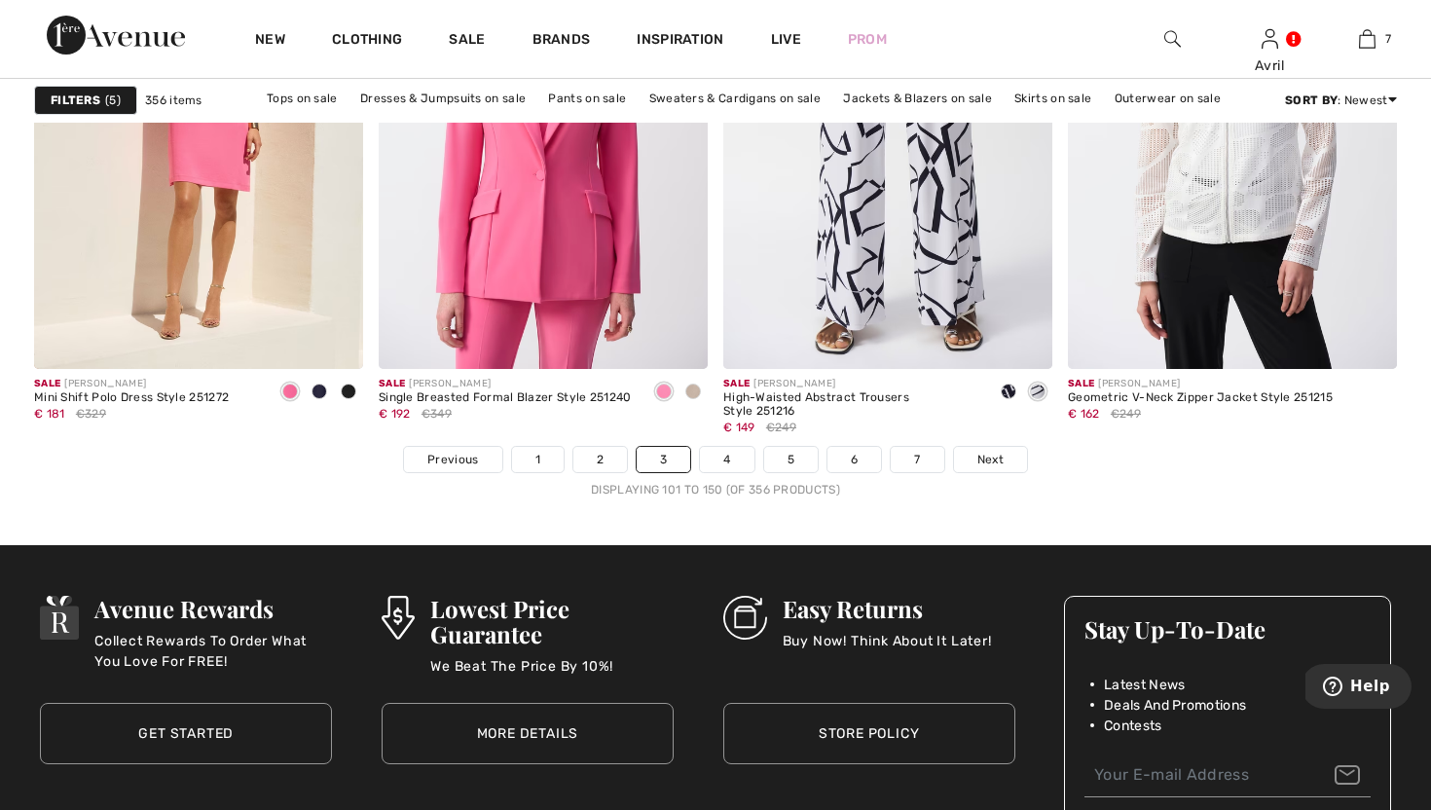
scroll to position [8763, 0]
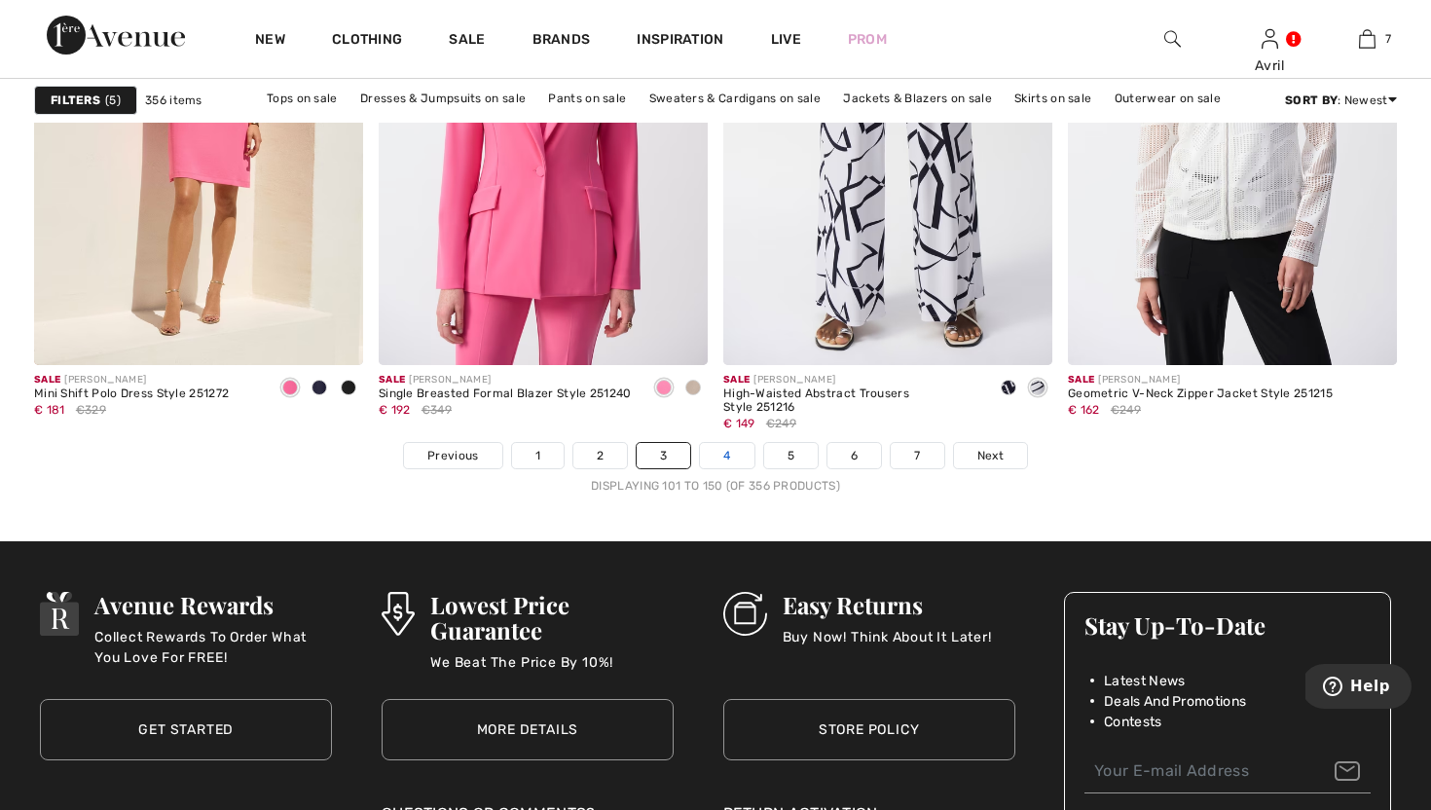
click at [735, 468] on link "4" at bounding box center [727, 455] width 54 height 25
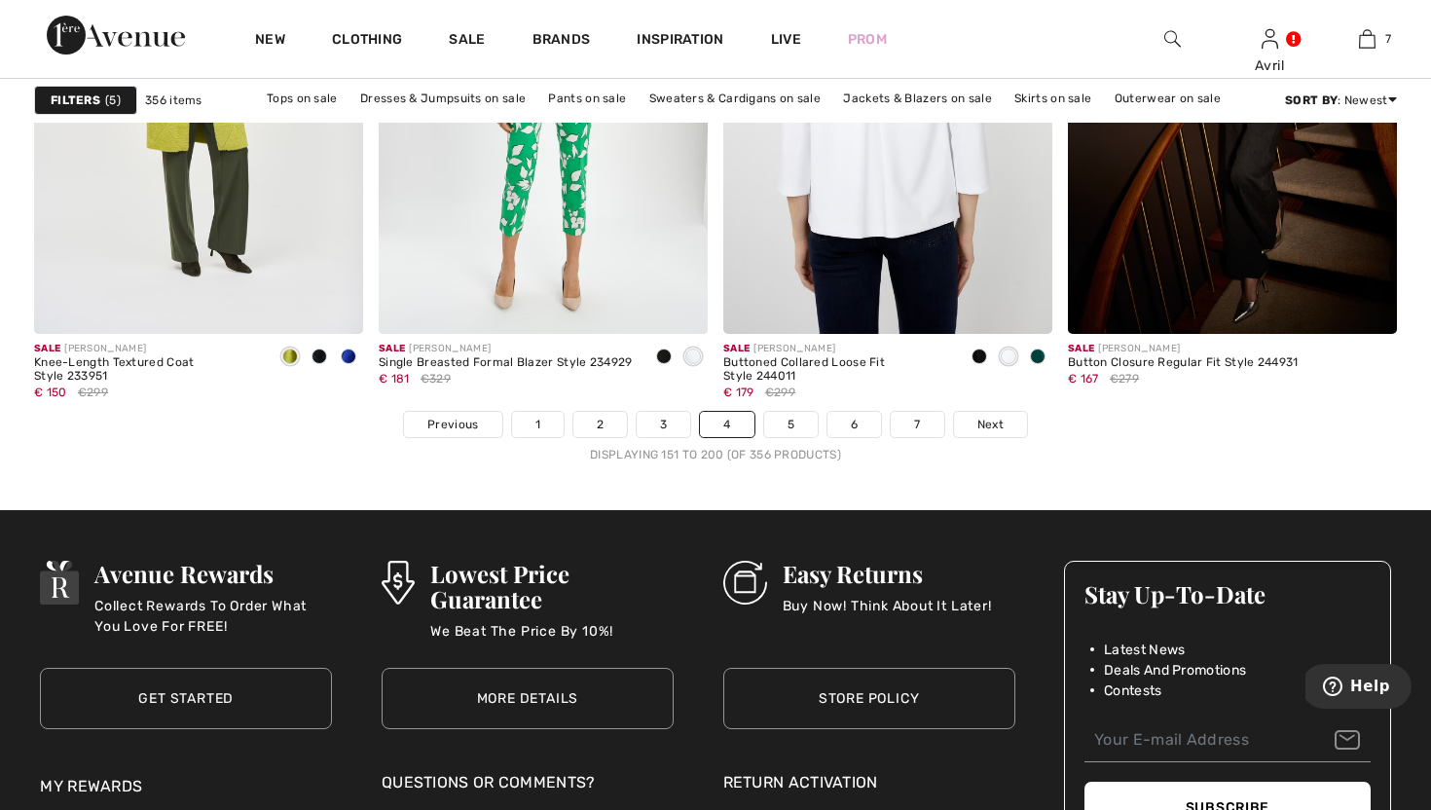
scroll to position [8814, 0]
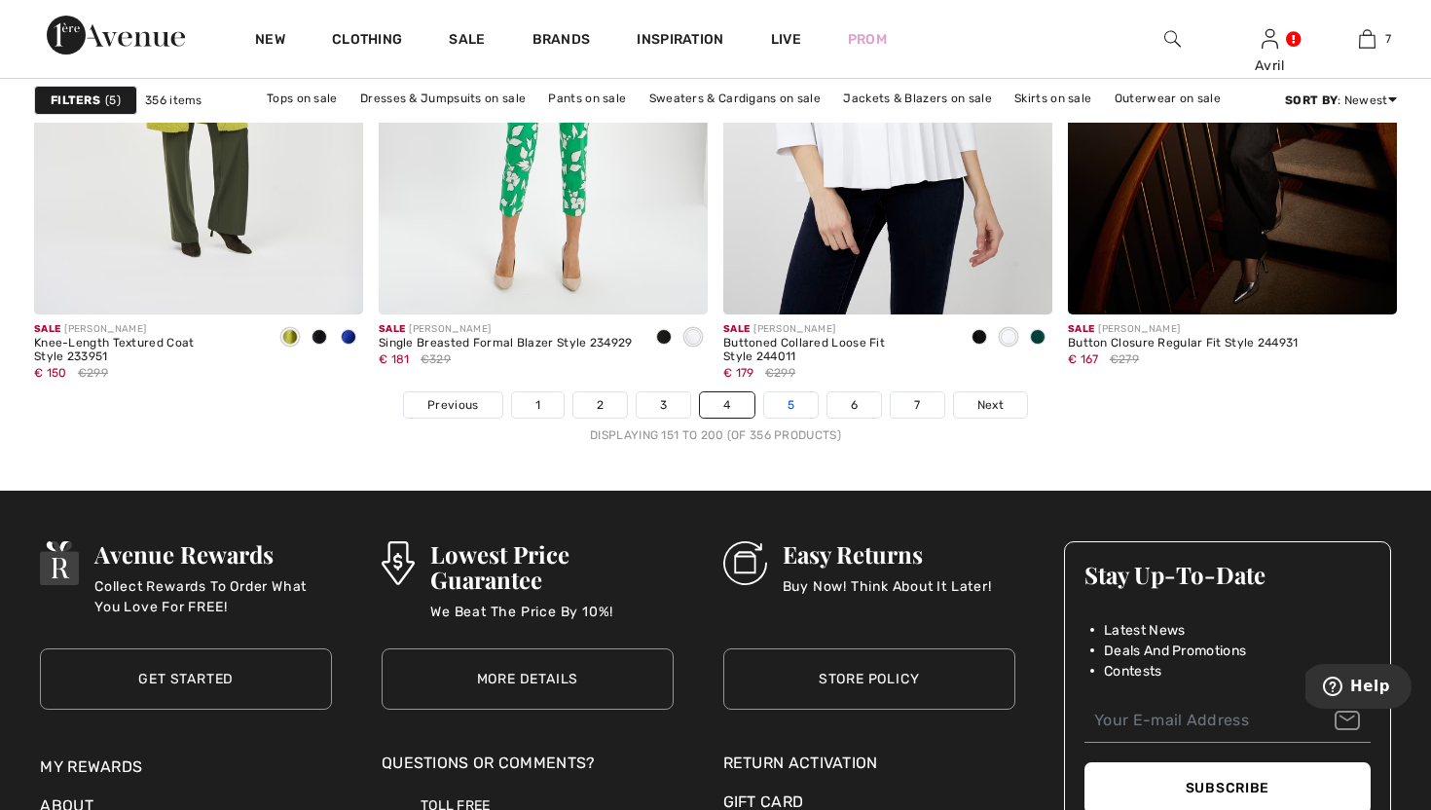
click at [801, 418] on link "5" at bounding box center [791, 404] width 54 height 25
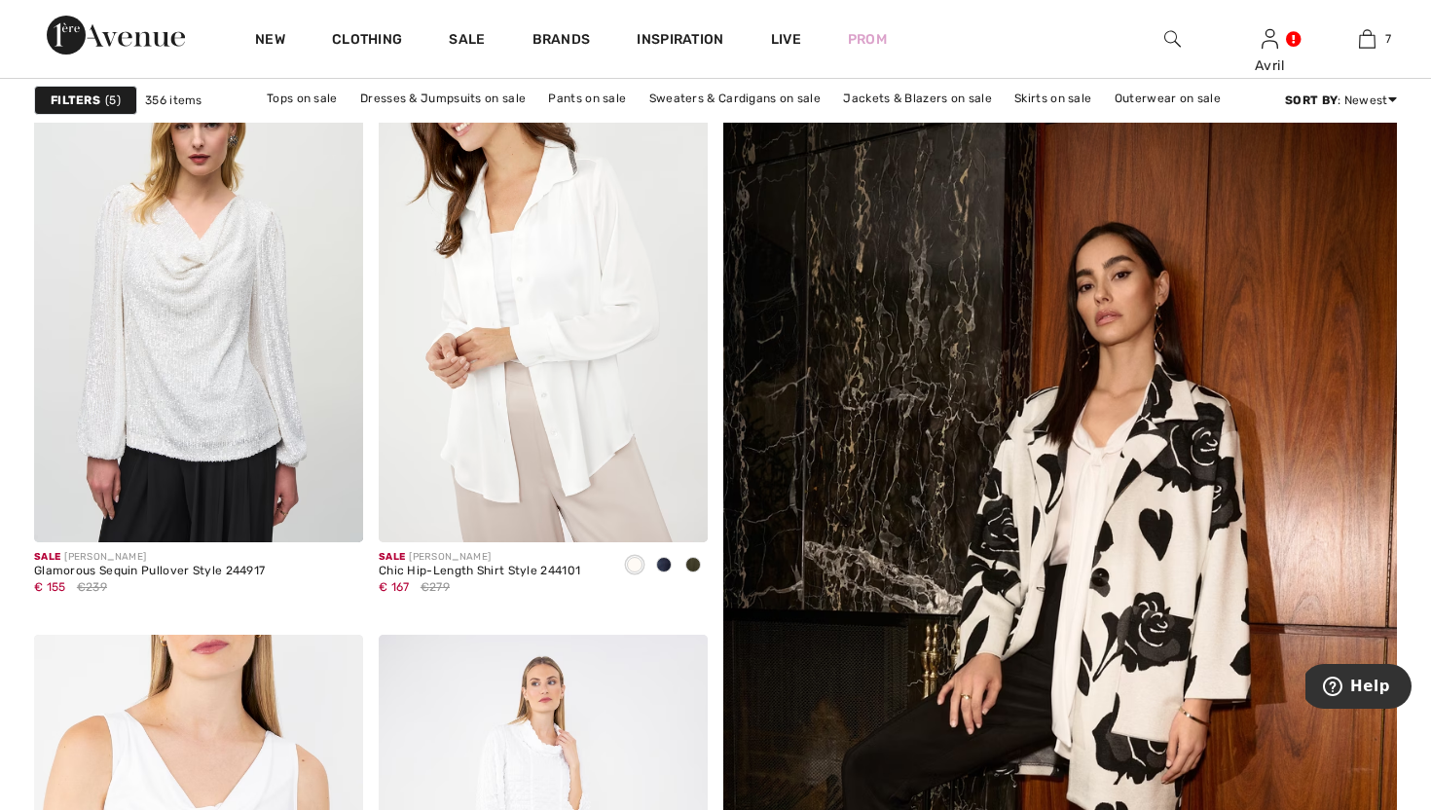
scroll to position [275, 0]
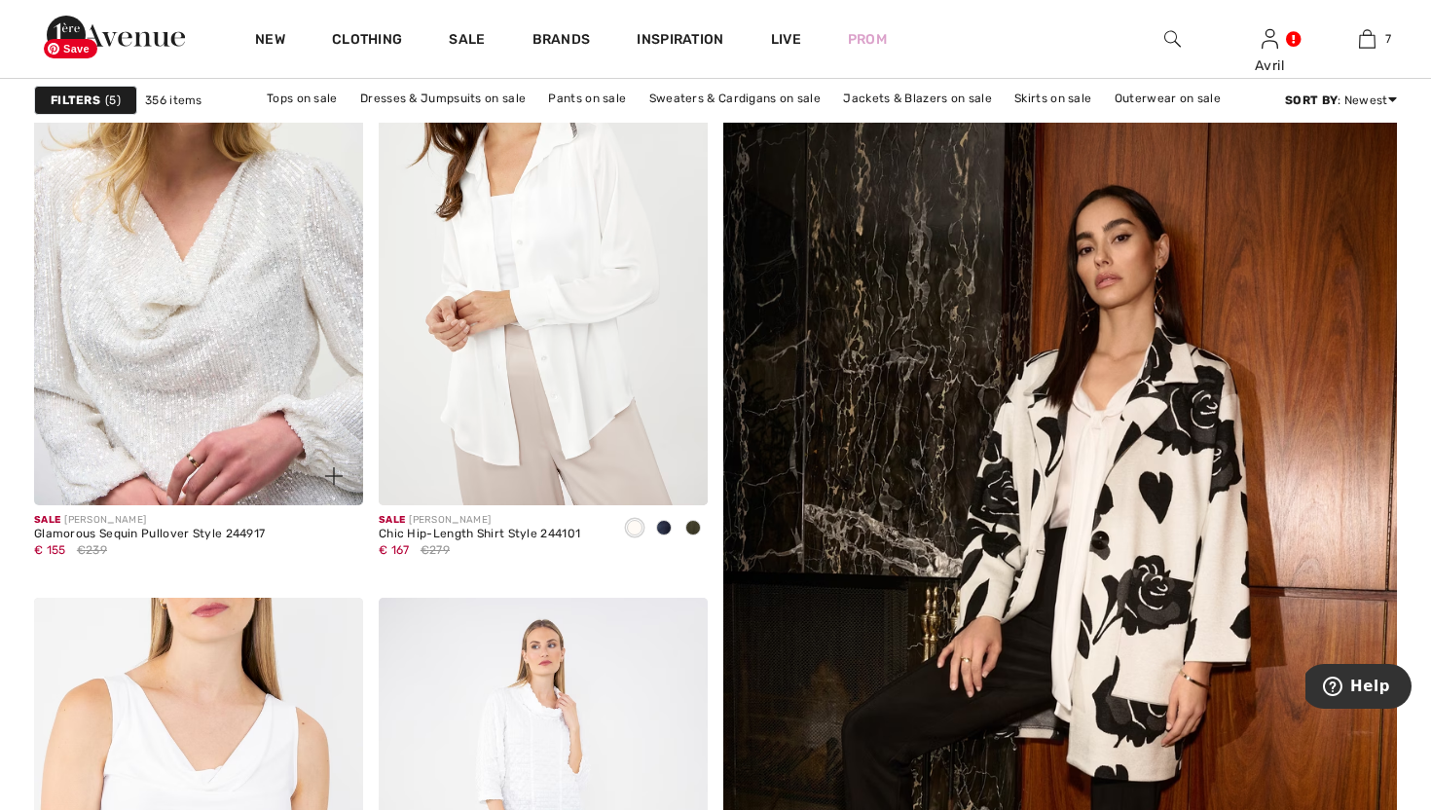
click at [260, 381] on img at bounding box center [198, 259] width 329 height 494
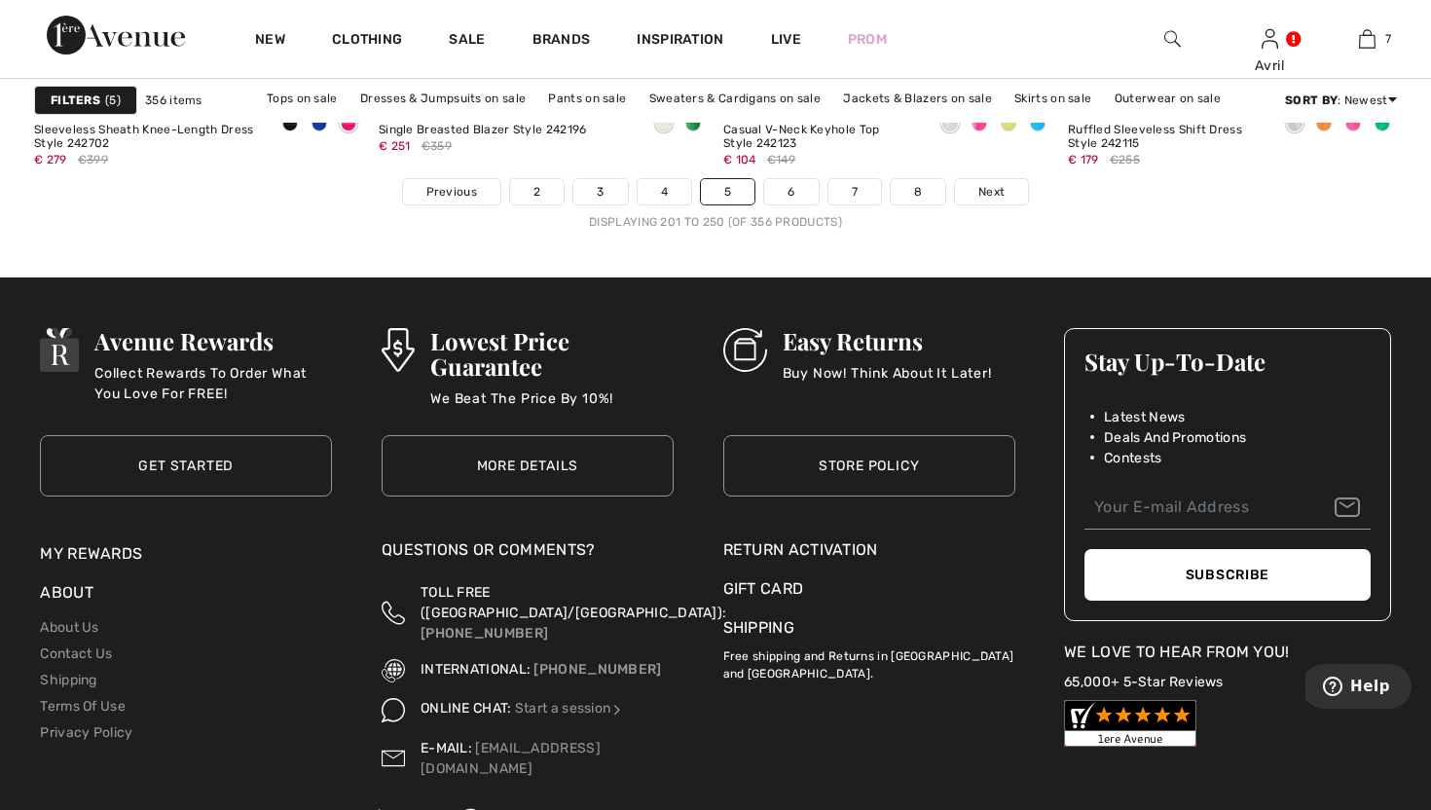
scroll to position [9032, 0]
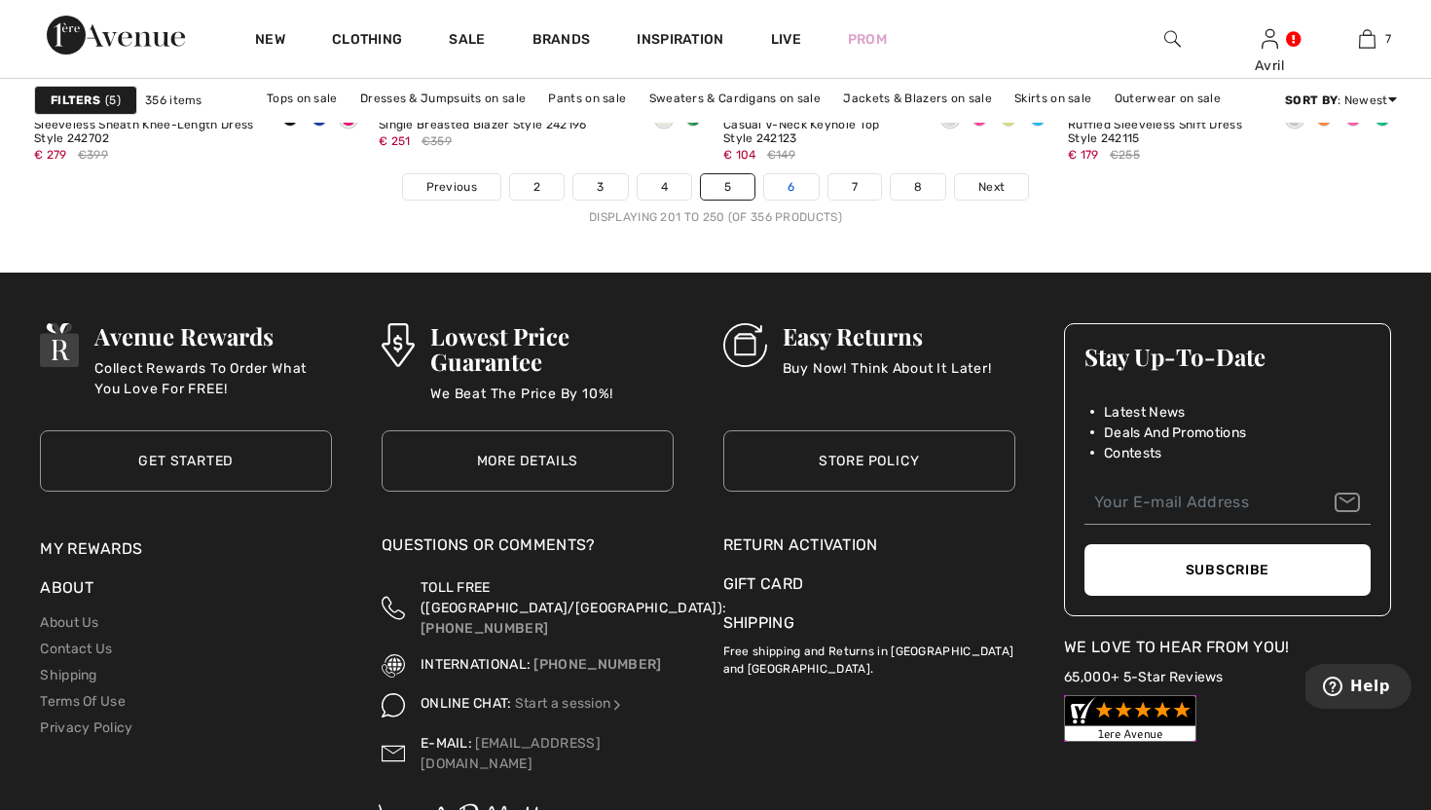
click at [817, 200] on link "6" at bounding box center [791, 186] width 54 height 25
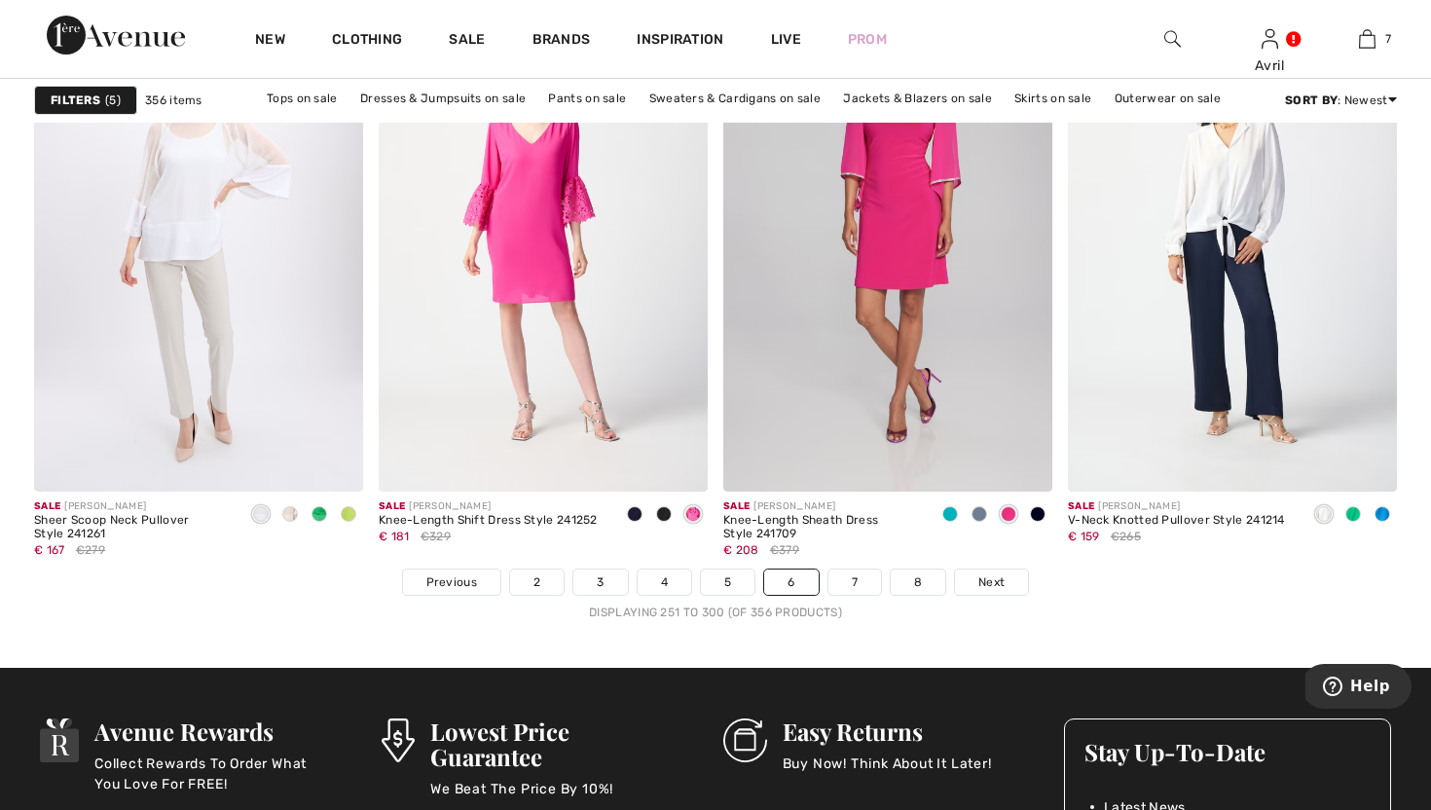
scroll to position [8642, 0]
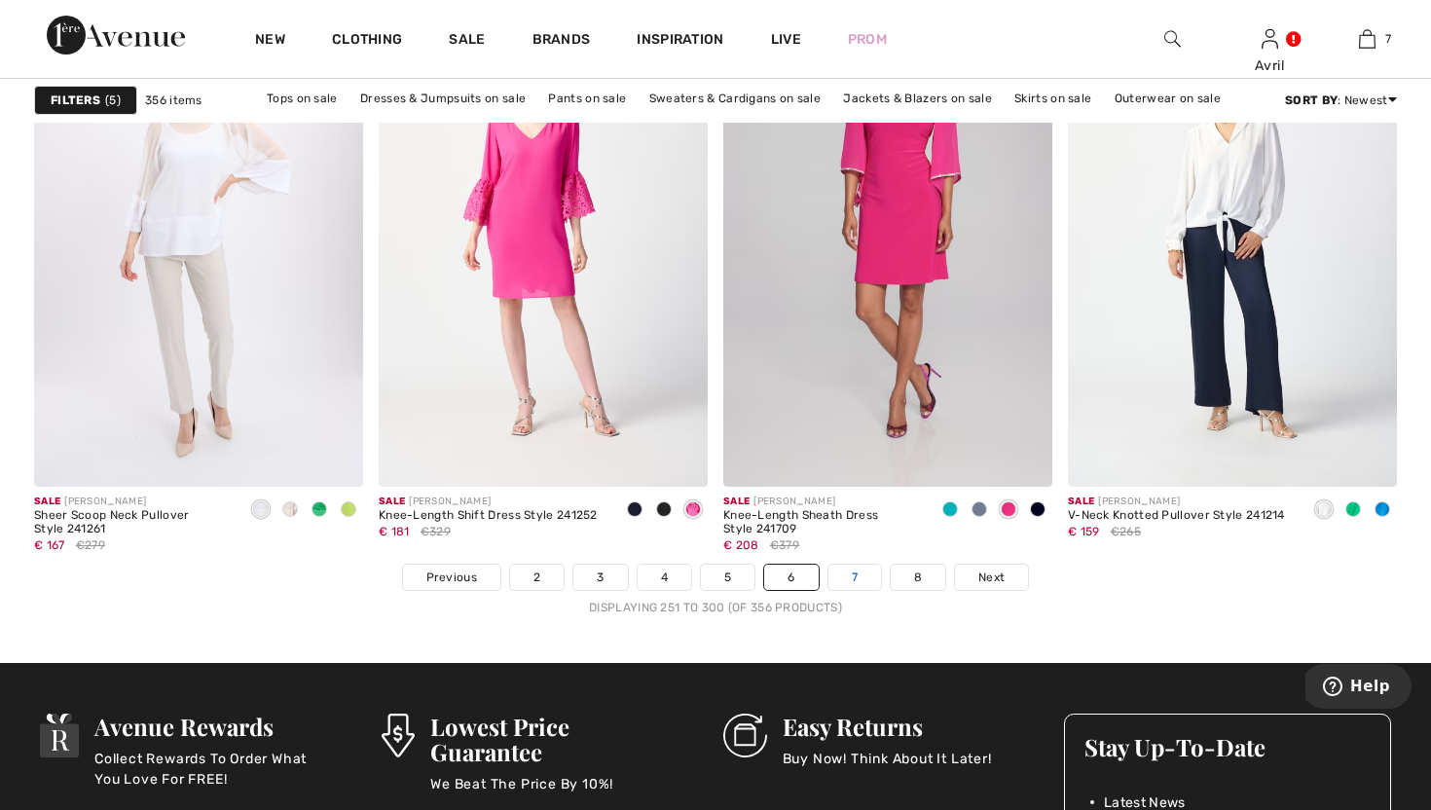
click at [881, 590] on link "7" at bounding box center [854, 577] width 53 height 25
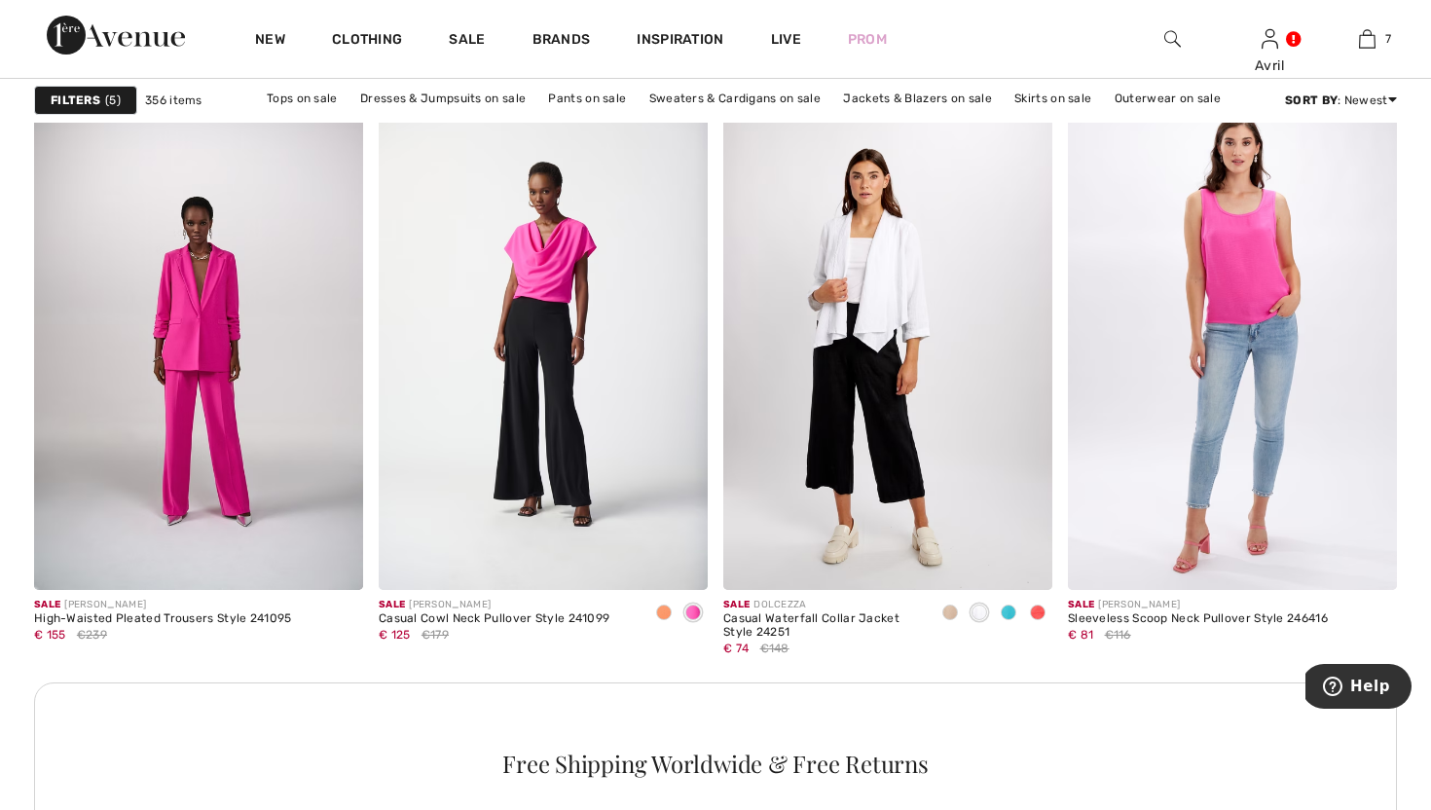
scroll to position [1890, 0]
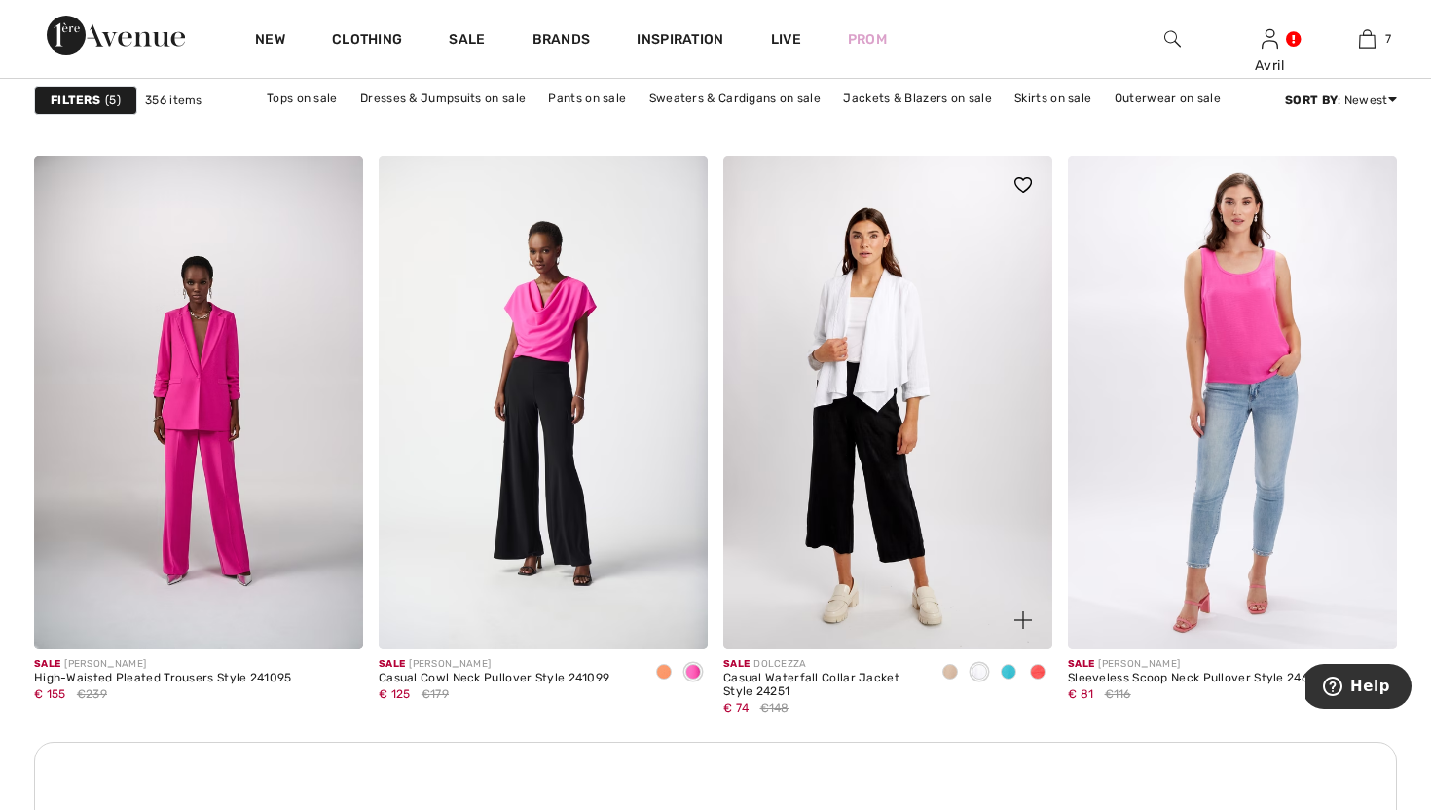
click at [1009, 679] on span at bounding box center [1009, 672] width 16 height 16
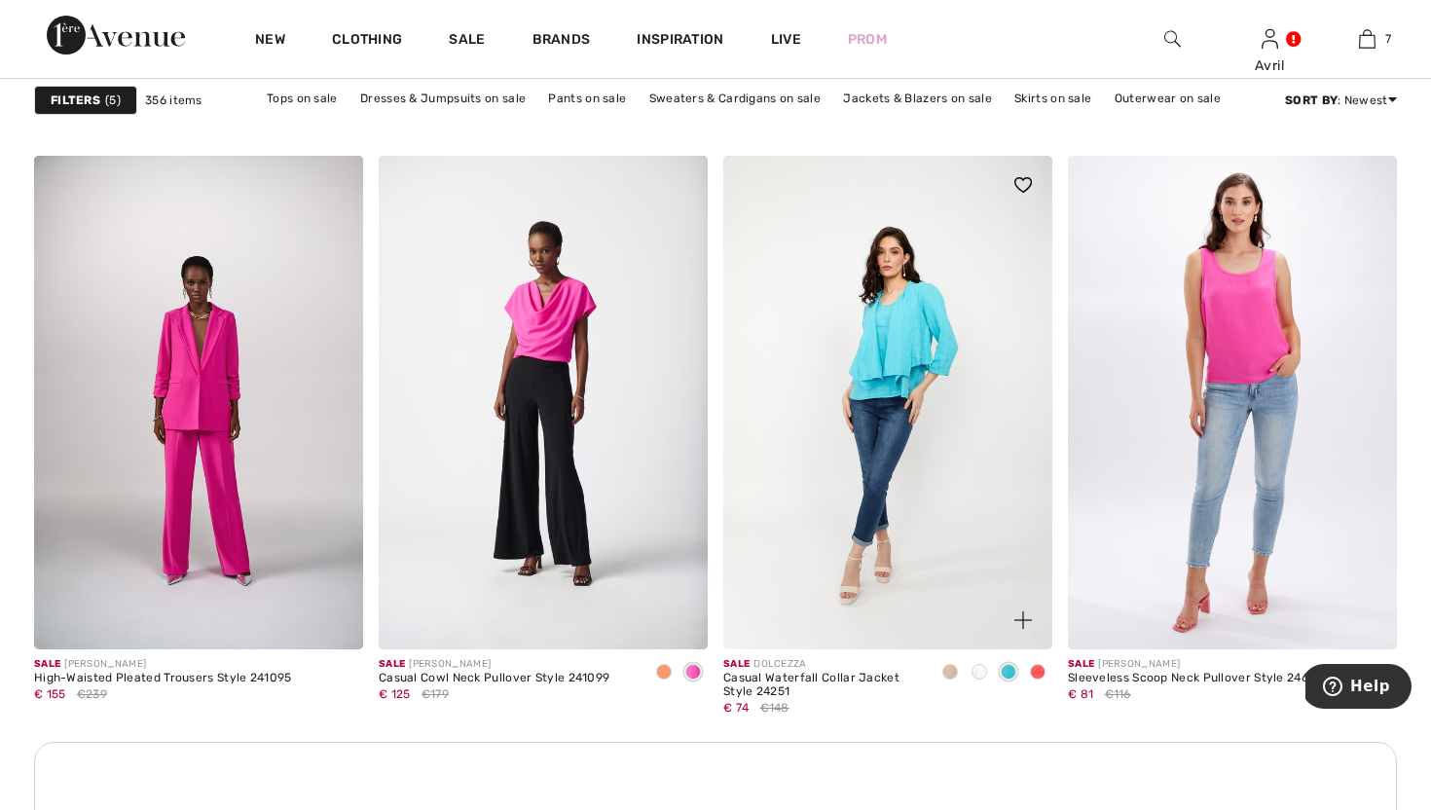
click at [981, 679] on span at bounding box center [980, 672] width 16 height 16
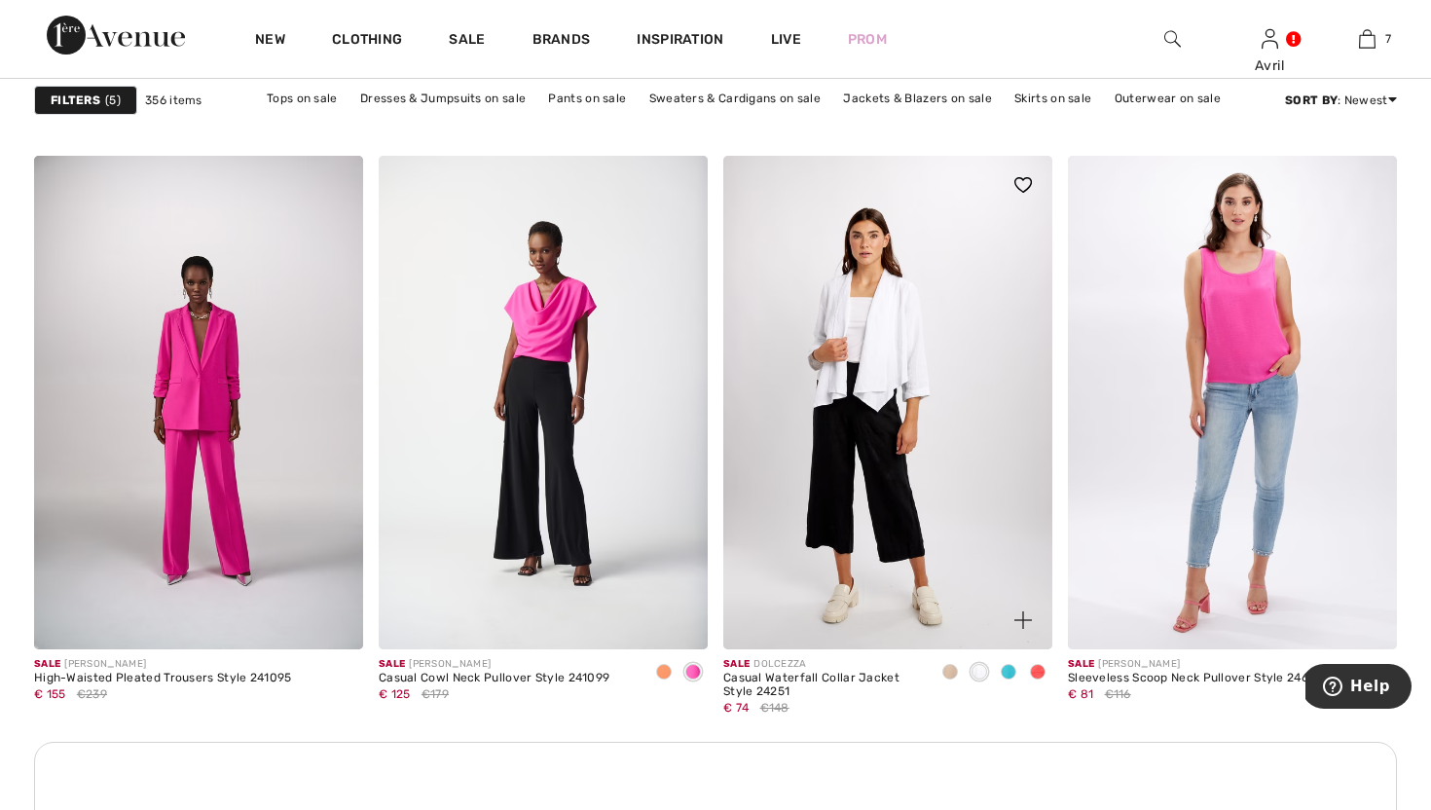
click at [1013, 679] on span at bounding box center [1009, 672] width 16 height 16
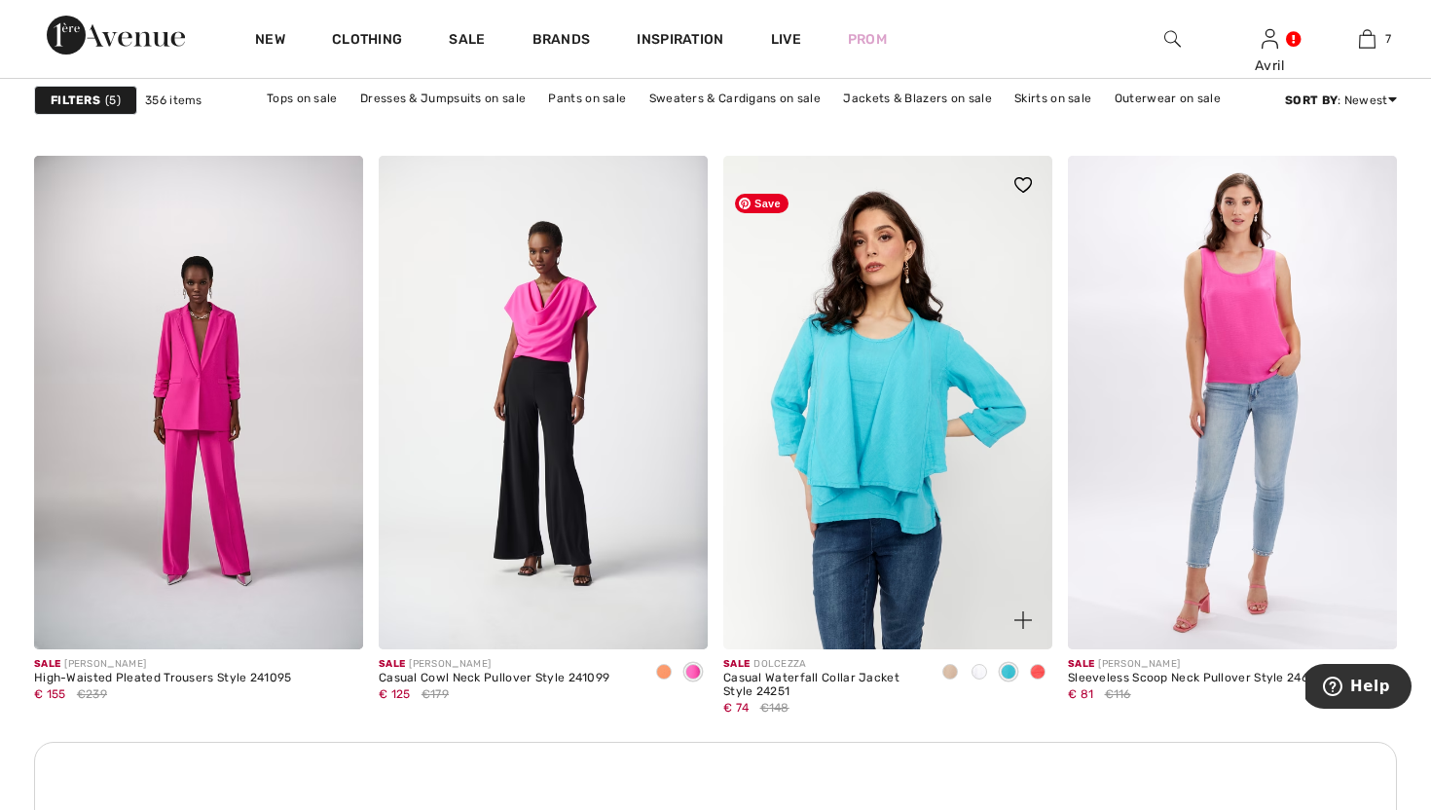
click at [912, 504] on img at bounding box center [887, 403] width 329 height 494
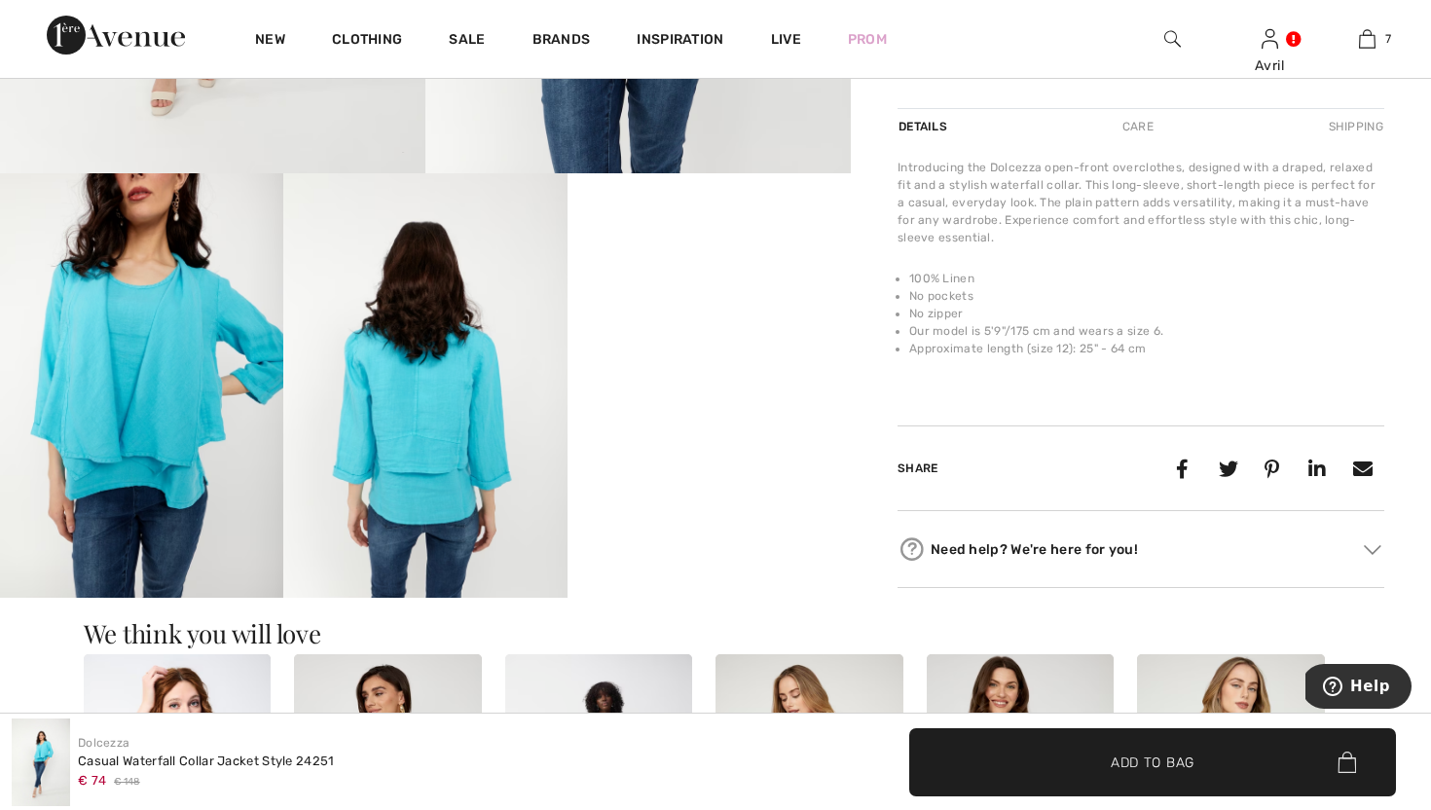
scroll to position [586, 0]
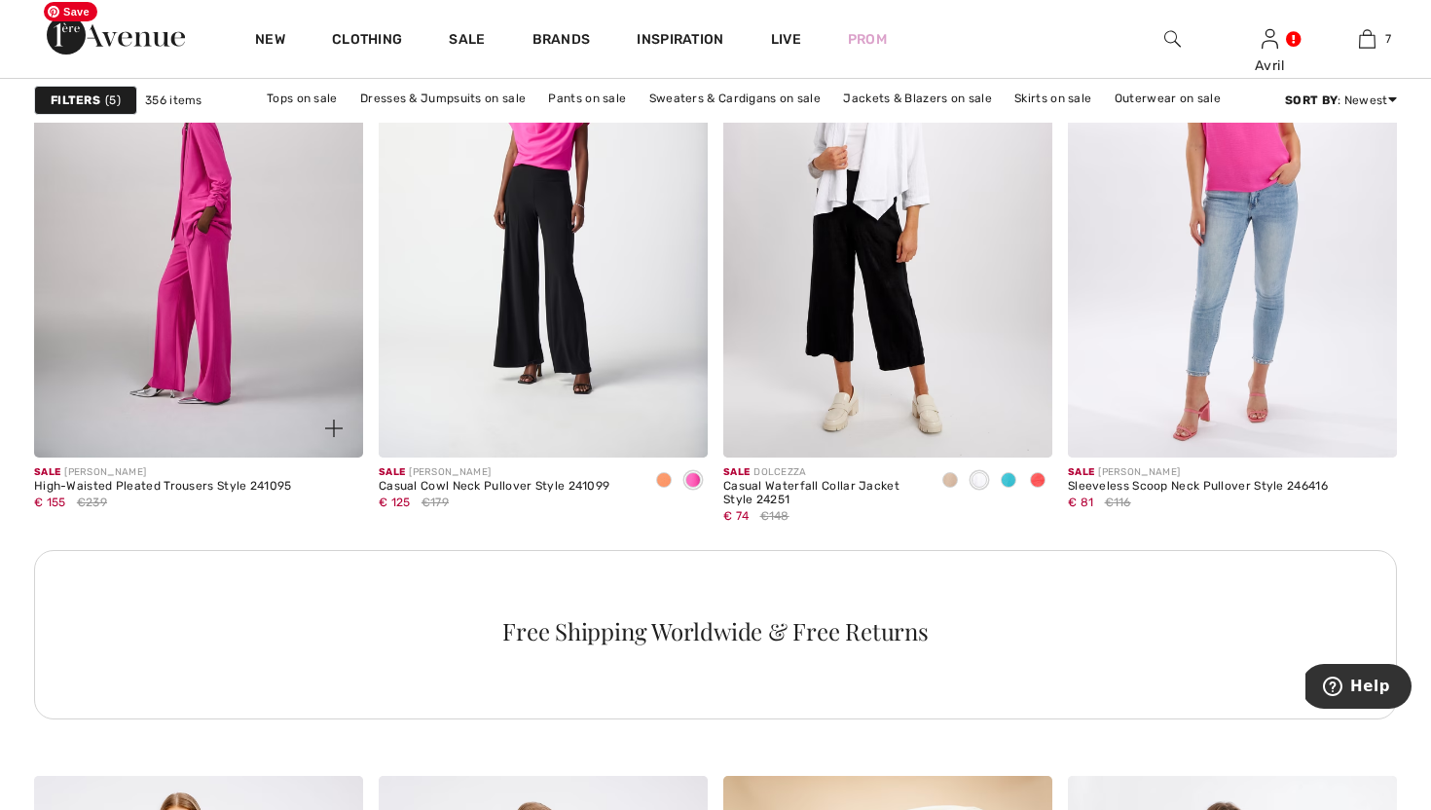
scroll to position [2085, 0]
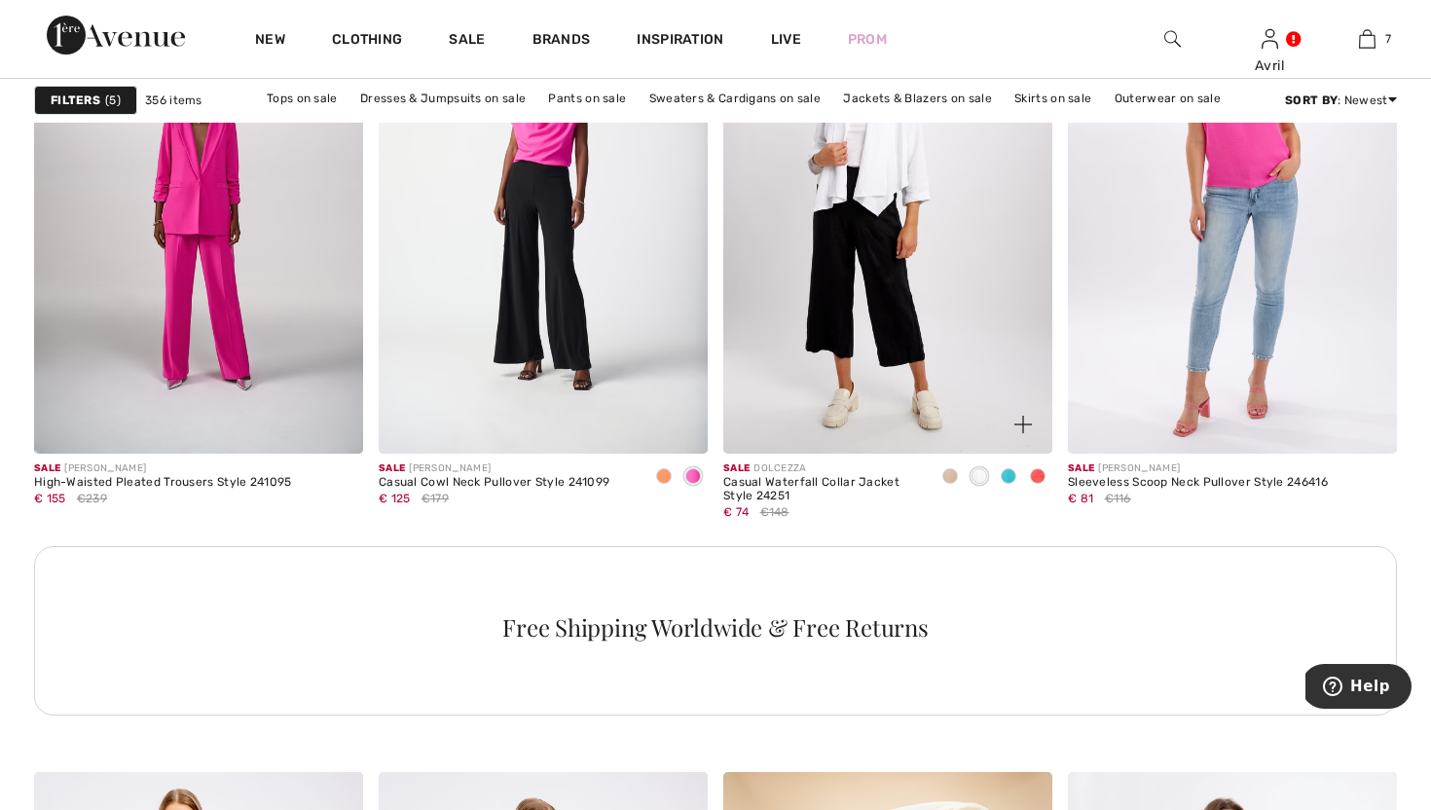
click at [1011, 484] on span at bounding box center [1009, 476] width 16 height 16
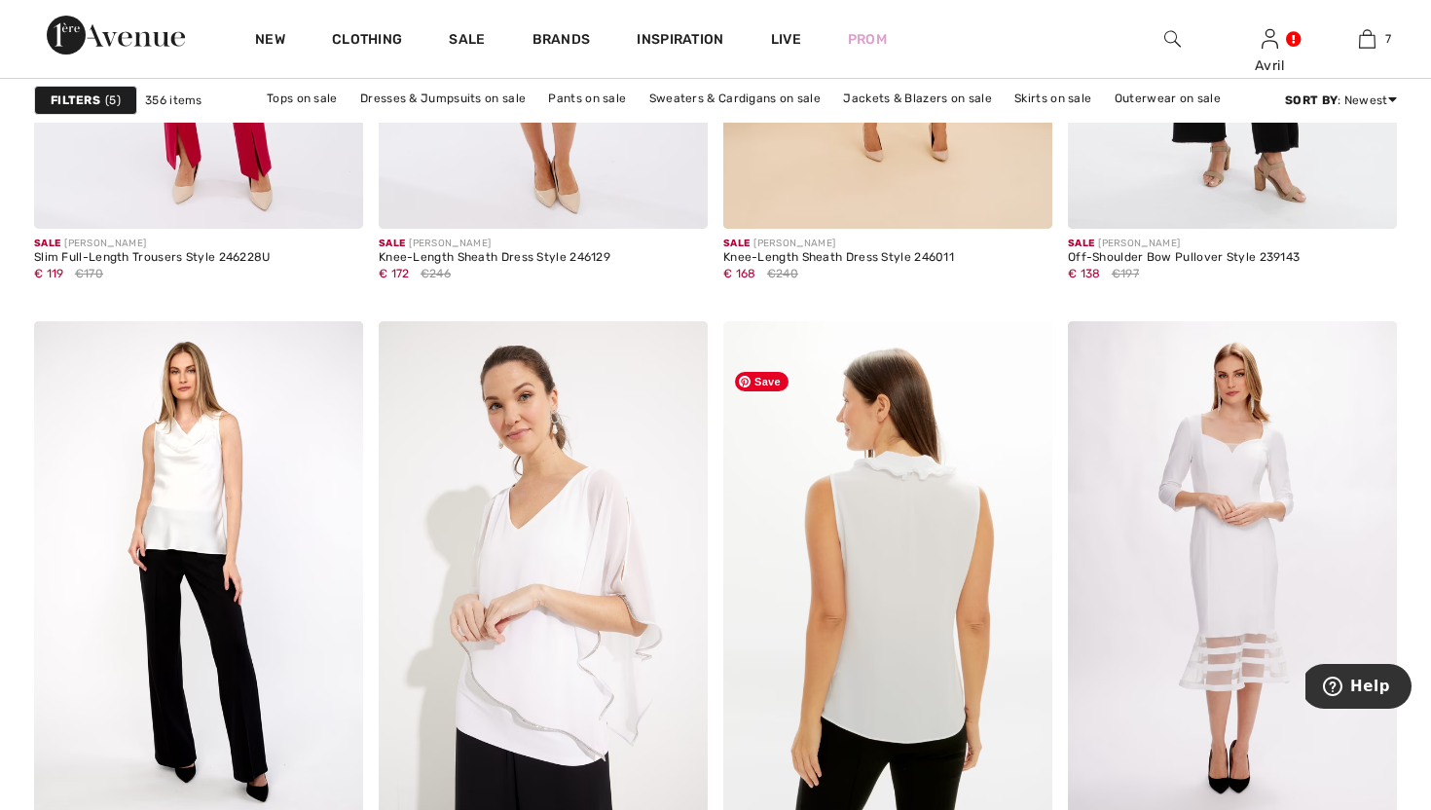
scroll to position [3124, 0]
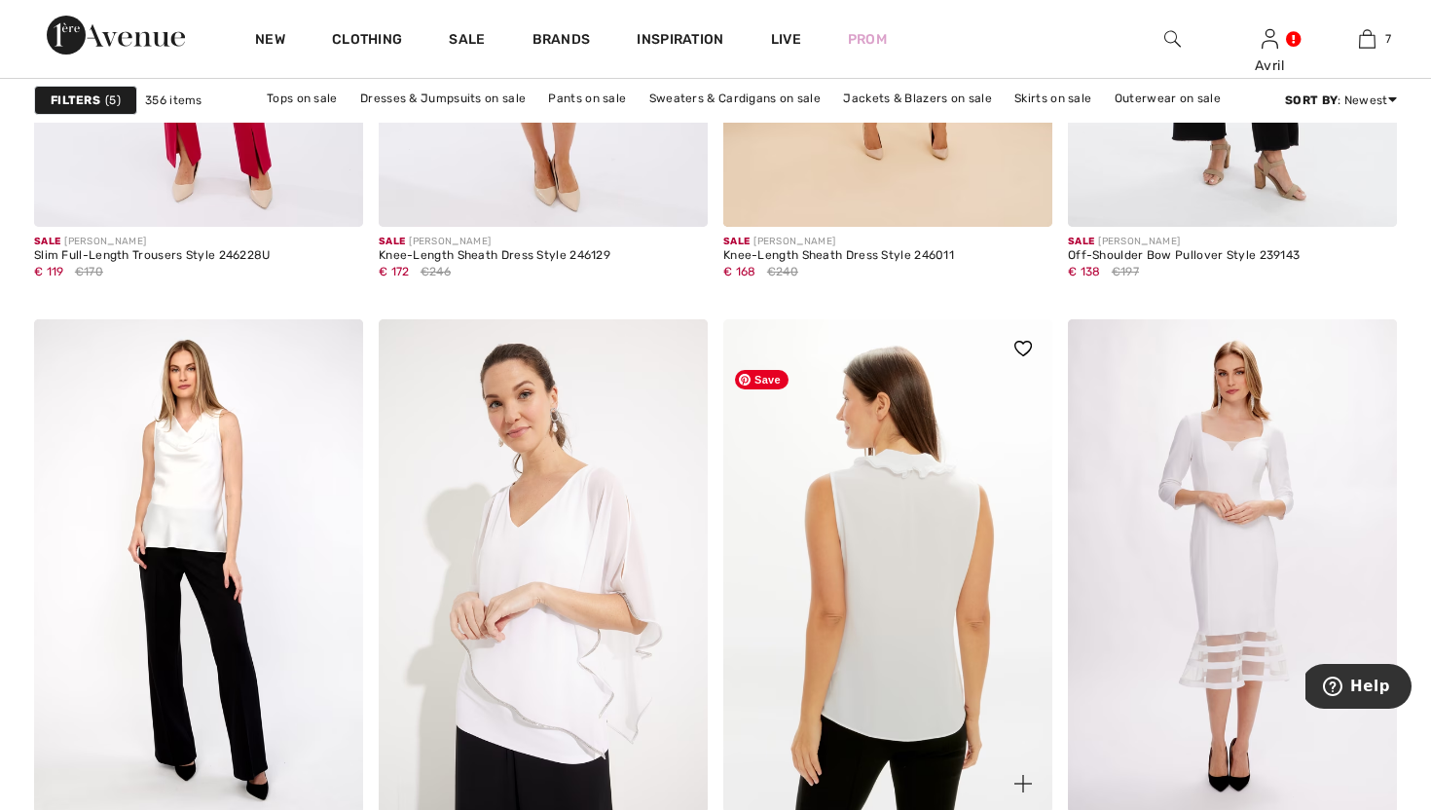
click at [916, 557] on img at bounding box center [887, 566] width 329 height 494
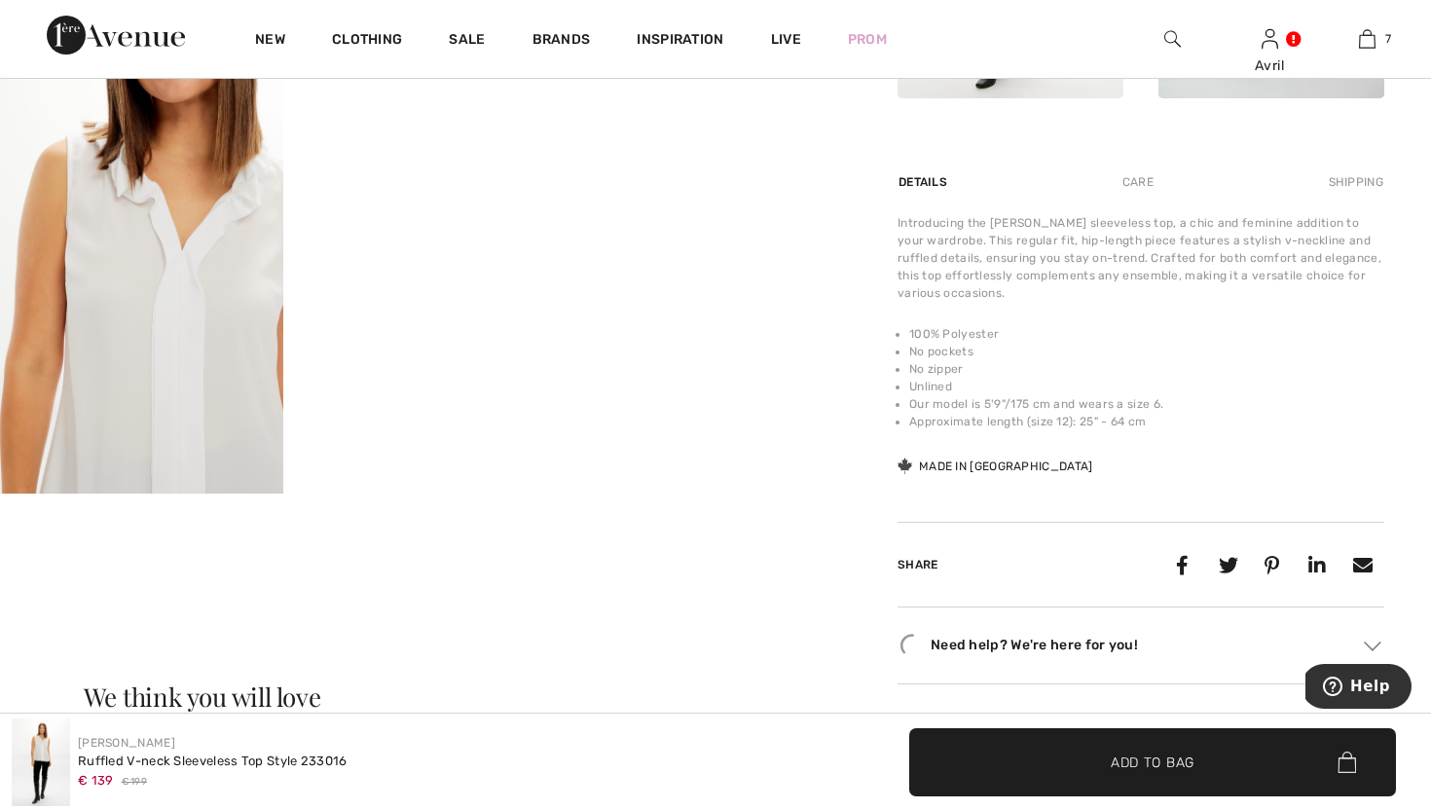
scroll to position [1114, 0]
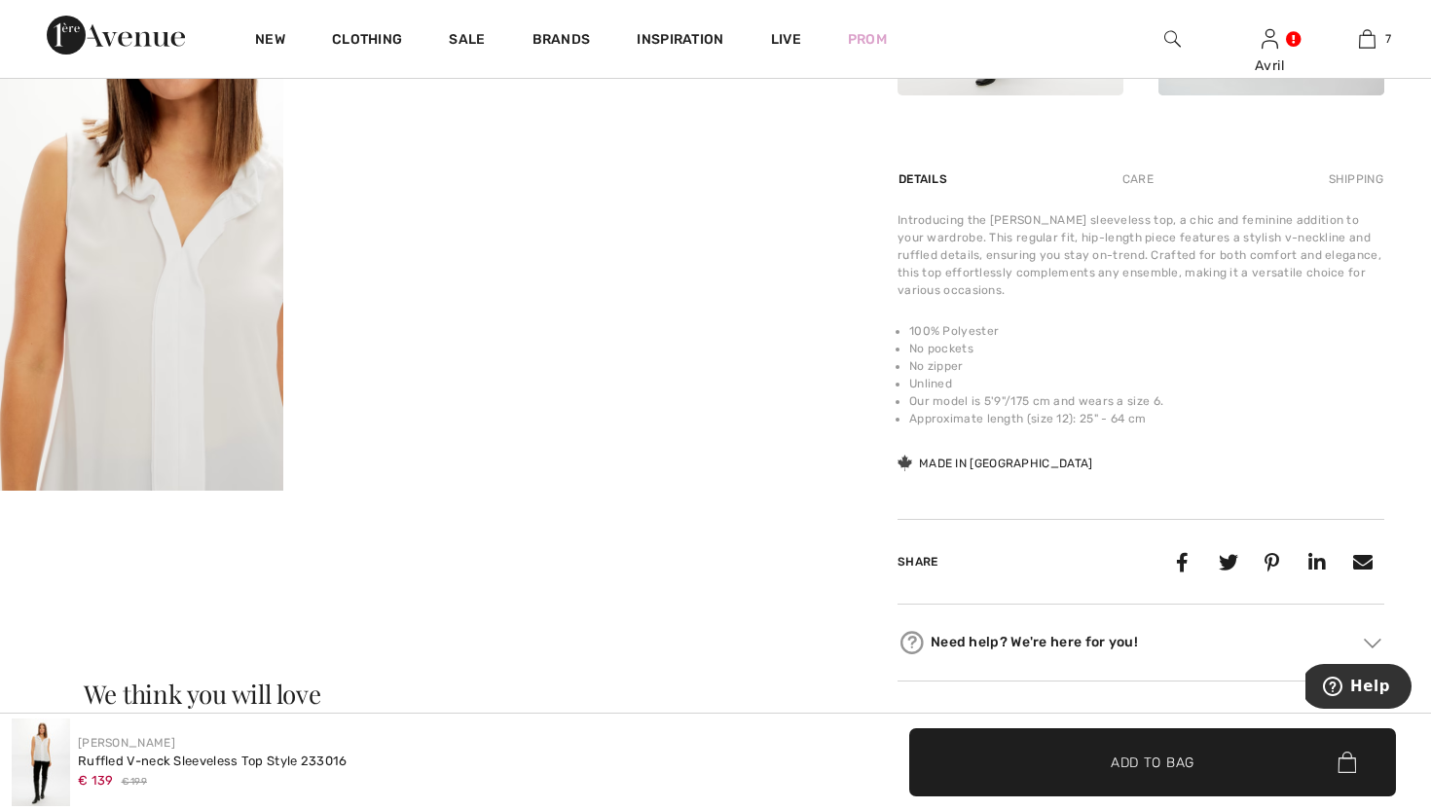
click at [479, 207] on video "Your browser does not support the video tag." at bounding box center [424, 136] width 283 height 142
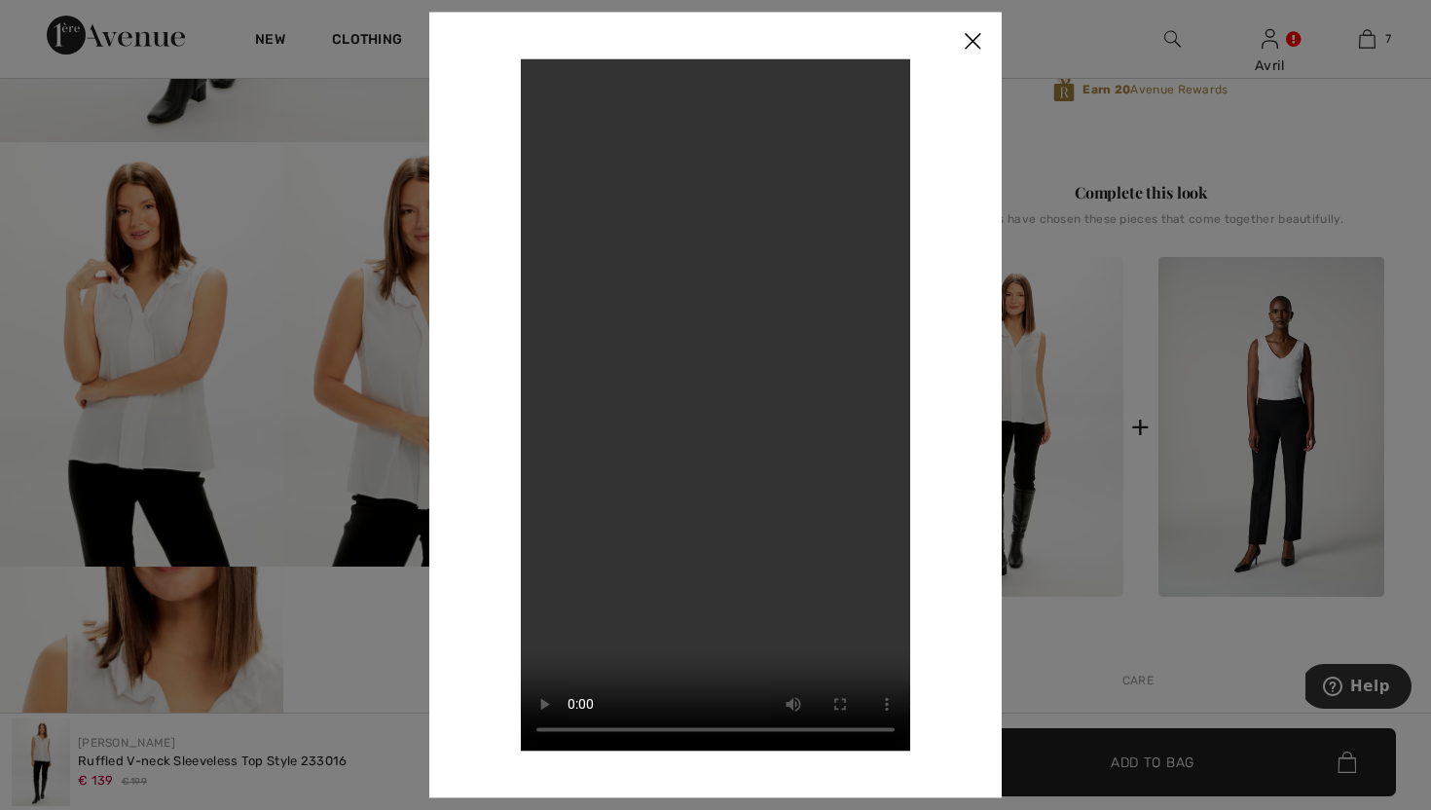
scroll to position [604, 0]
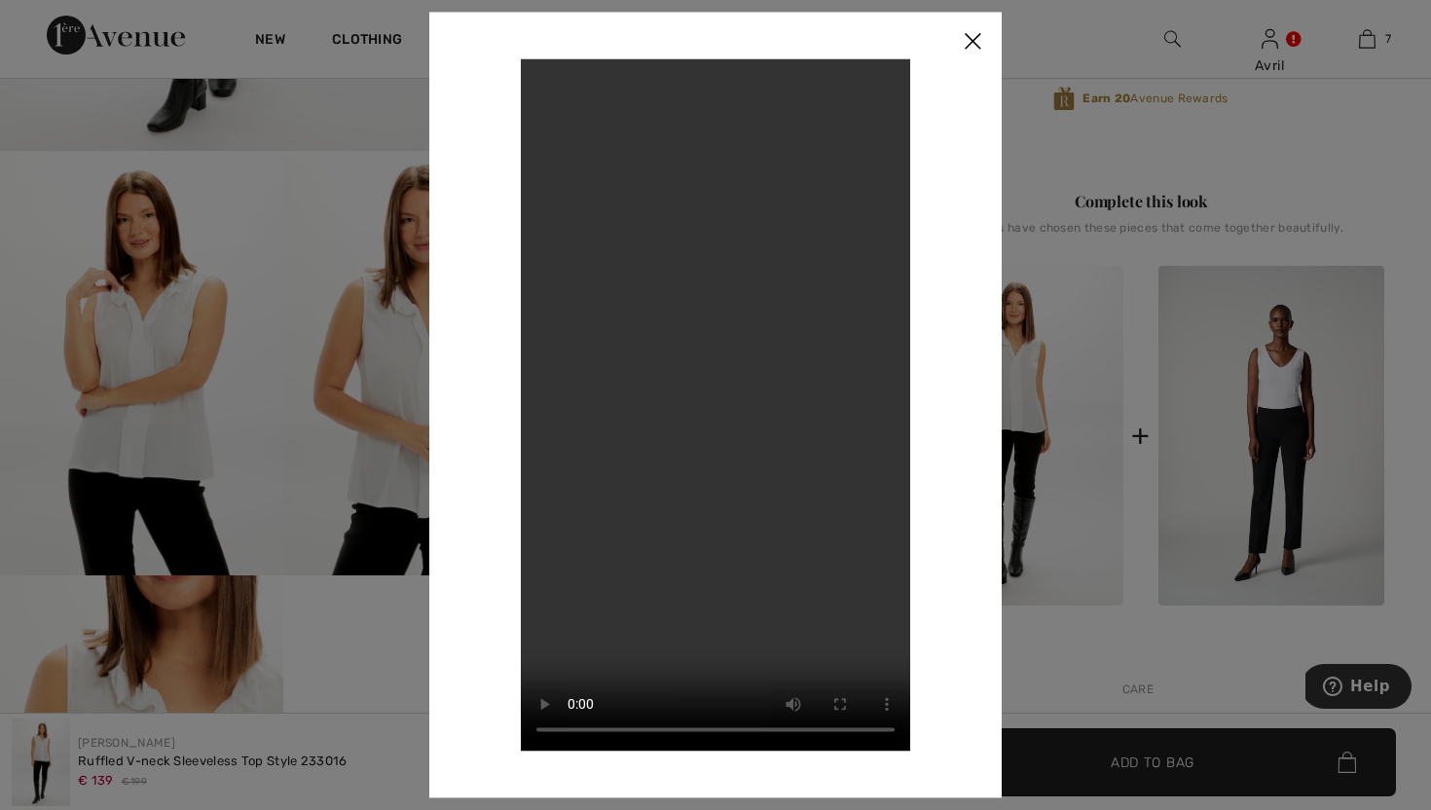
click at [970, 25] on img at bounding box center [972, 42] width 58 height 60
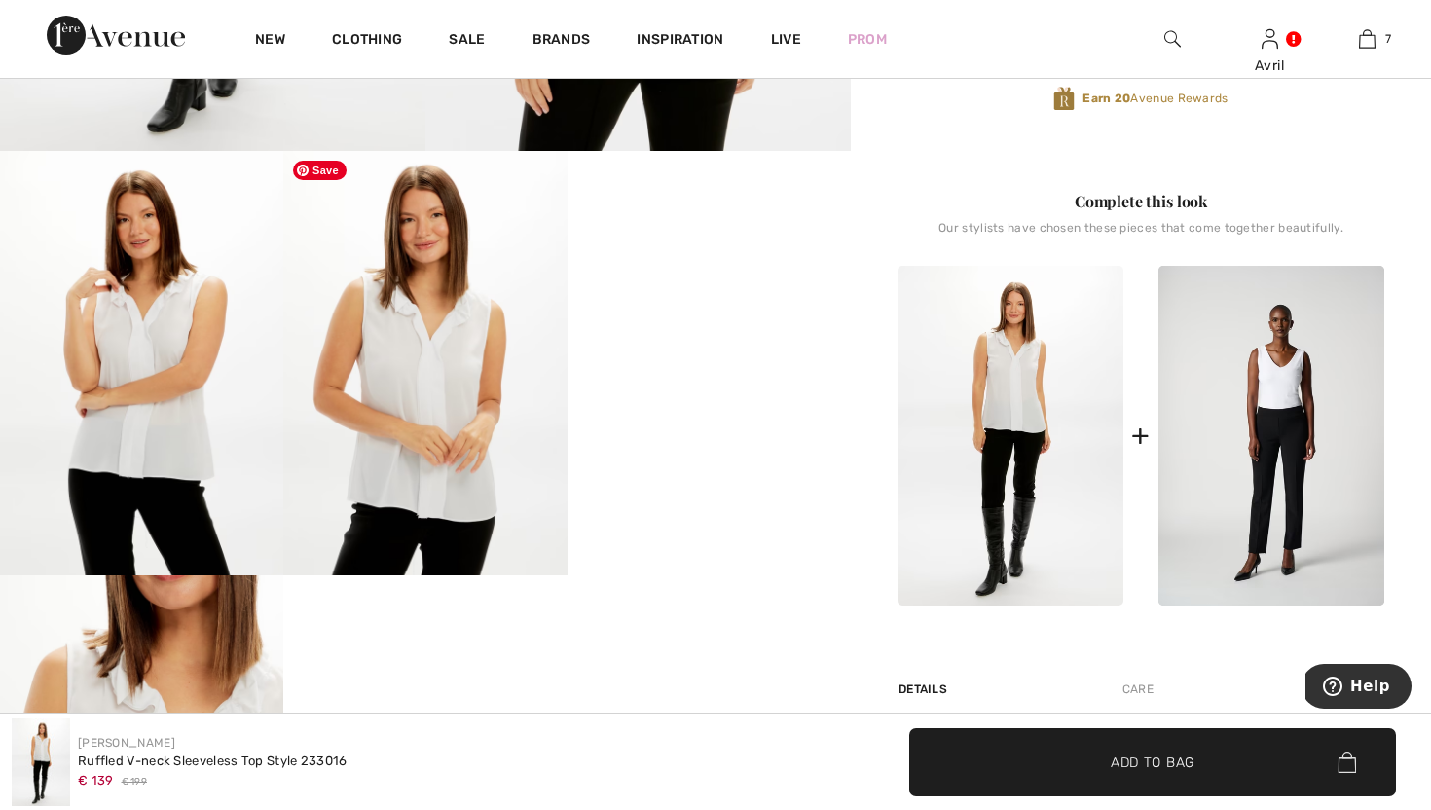
click at [439, 408] on img at bounding box center [424, 363] width 283 height 425
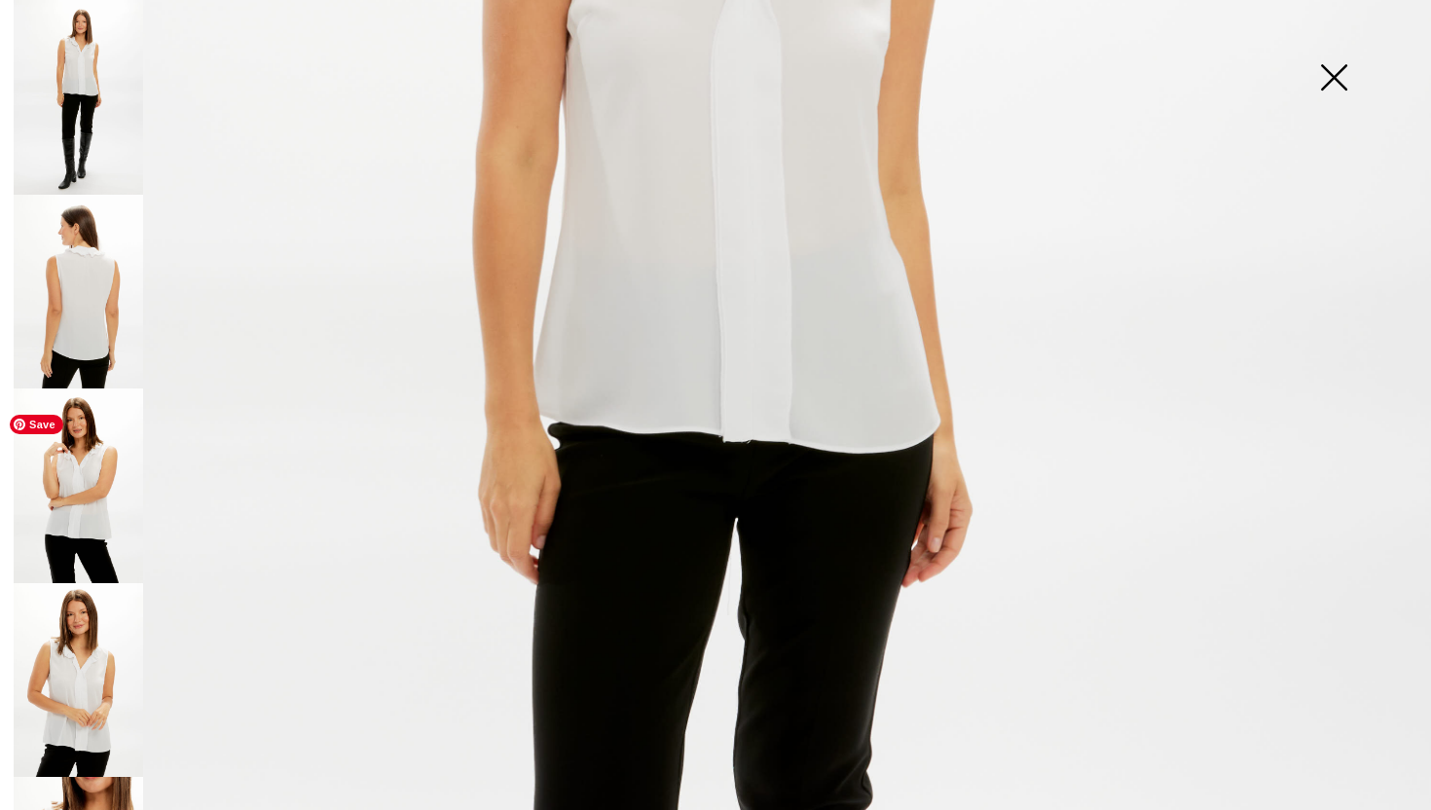
scroll to position [642, 0]
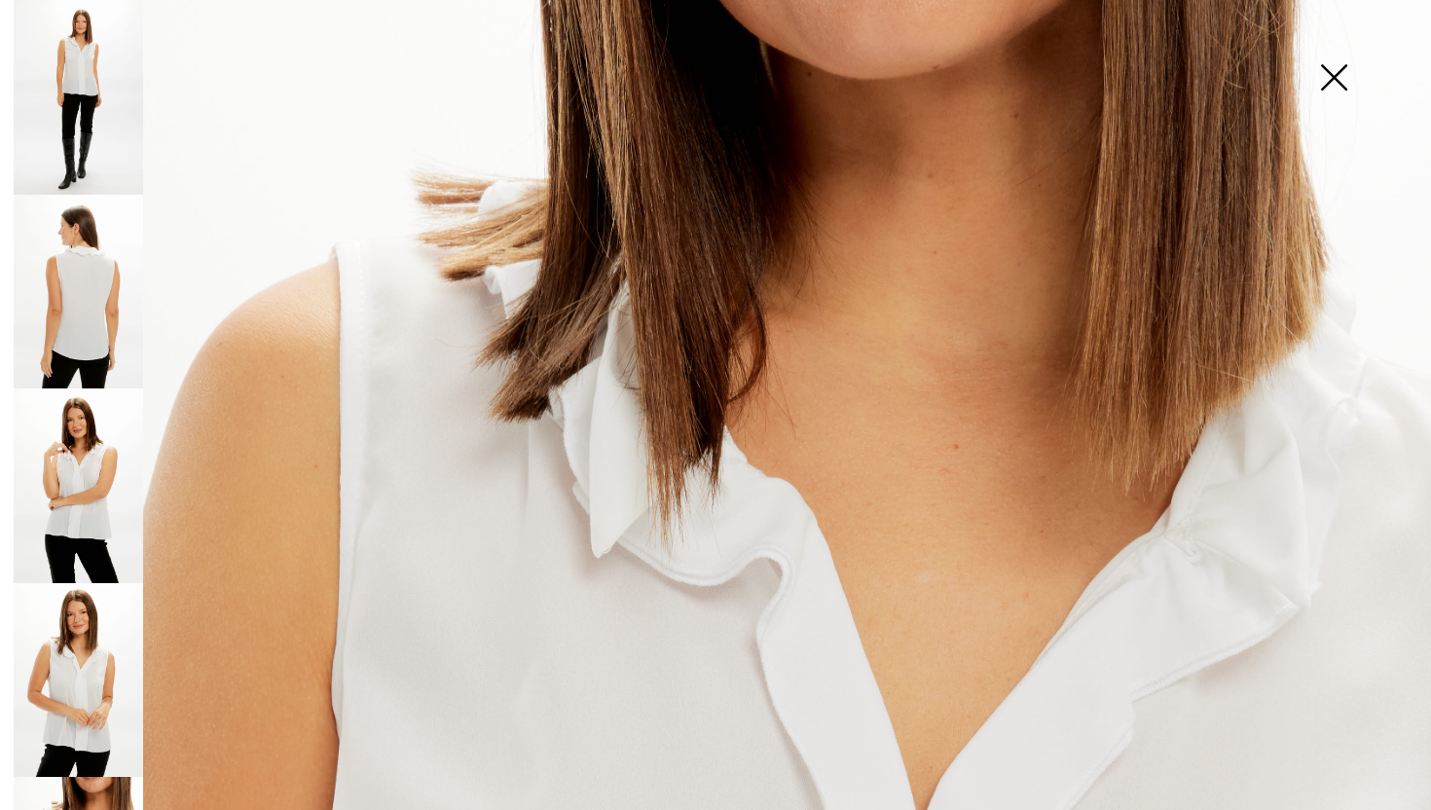
scroll to position [92, 0]
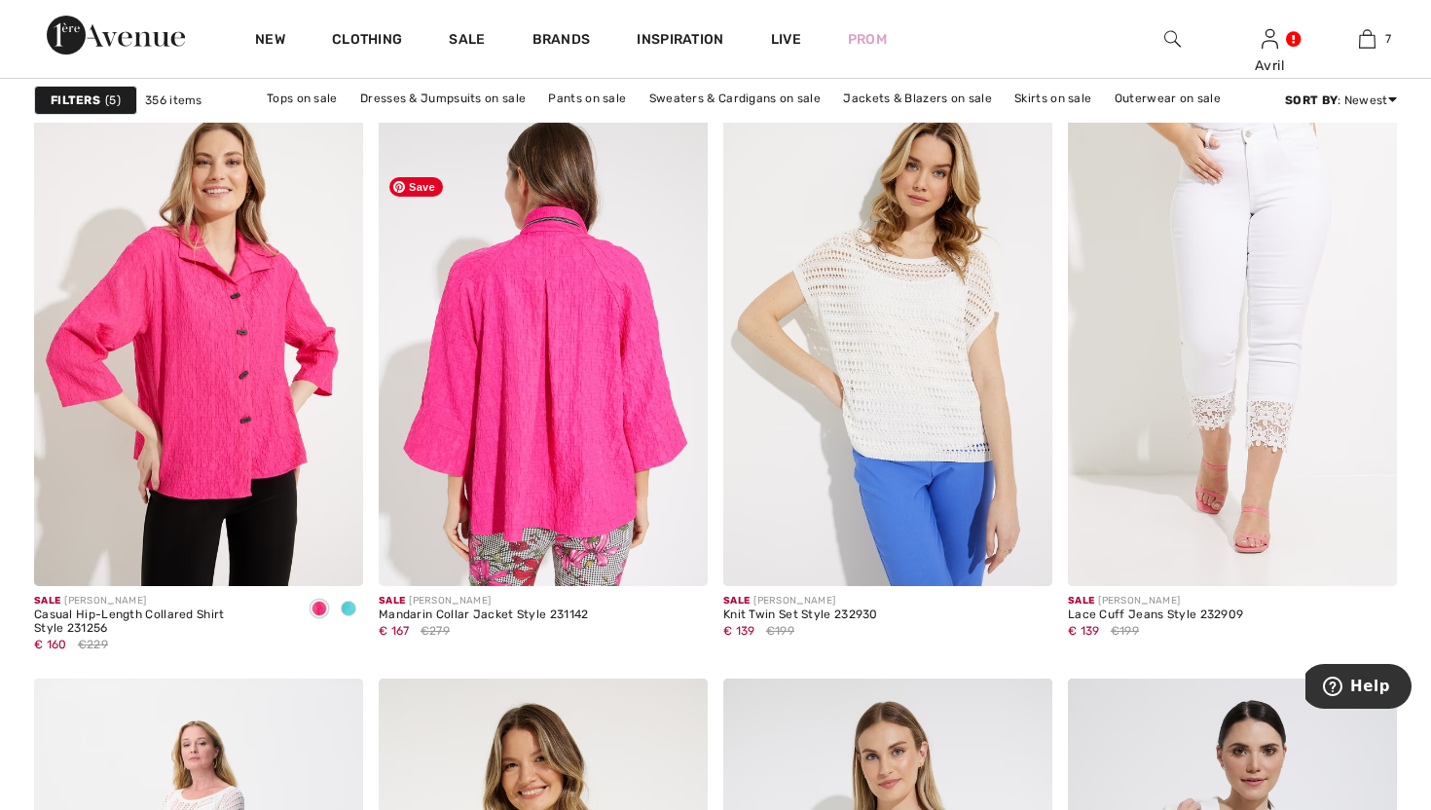
scroll to position [7372, 0]
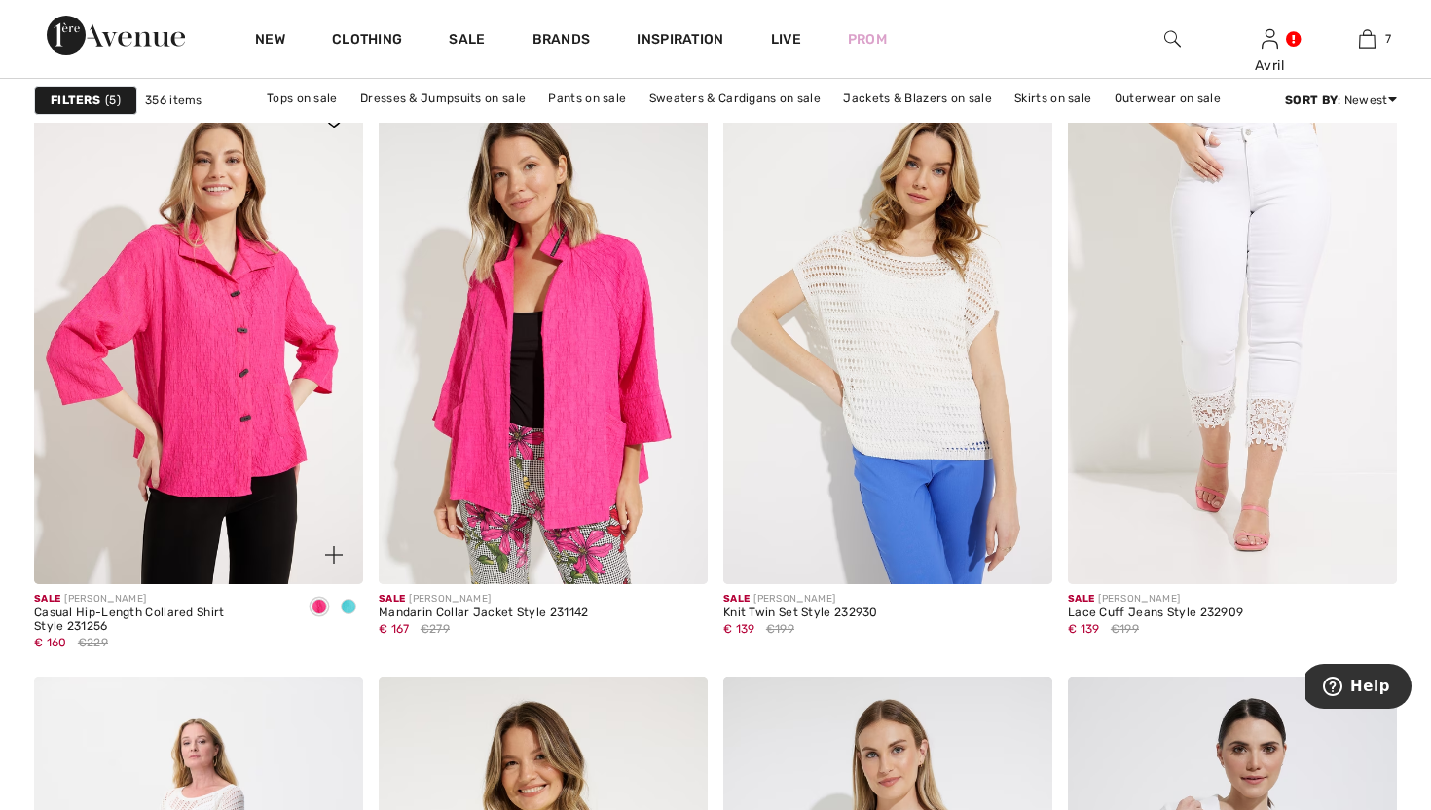
click at [349, 614] on span at bounding box center [349, 607] width 16 height 16
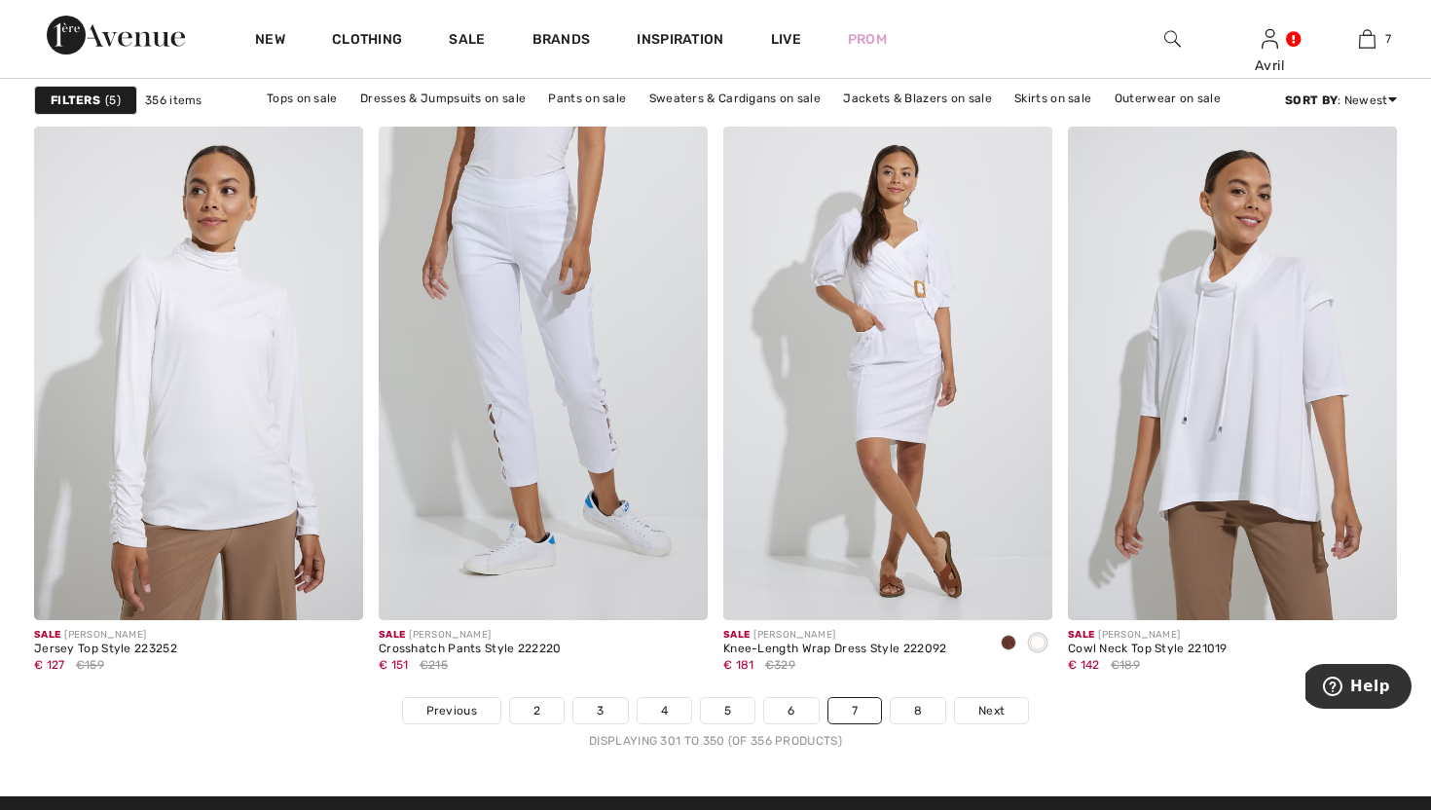
scroll to position [8514, 0]
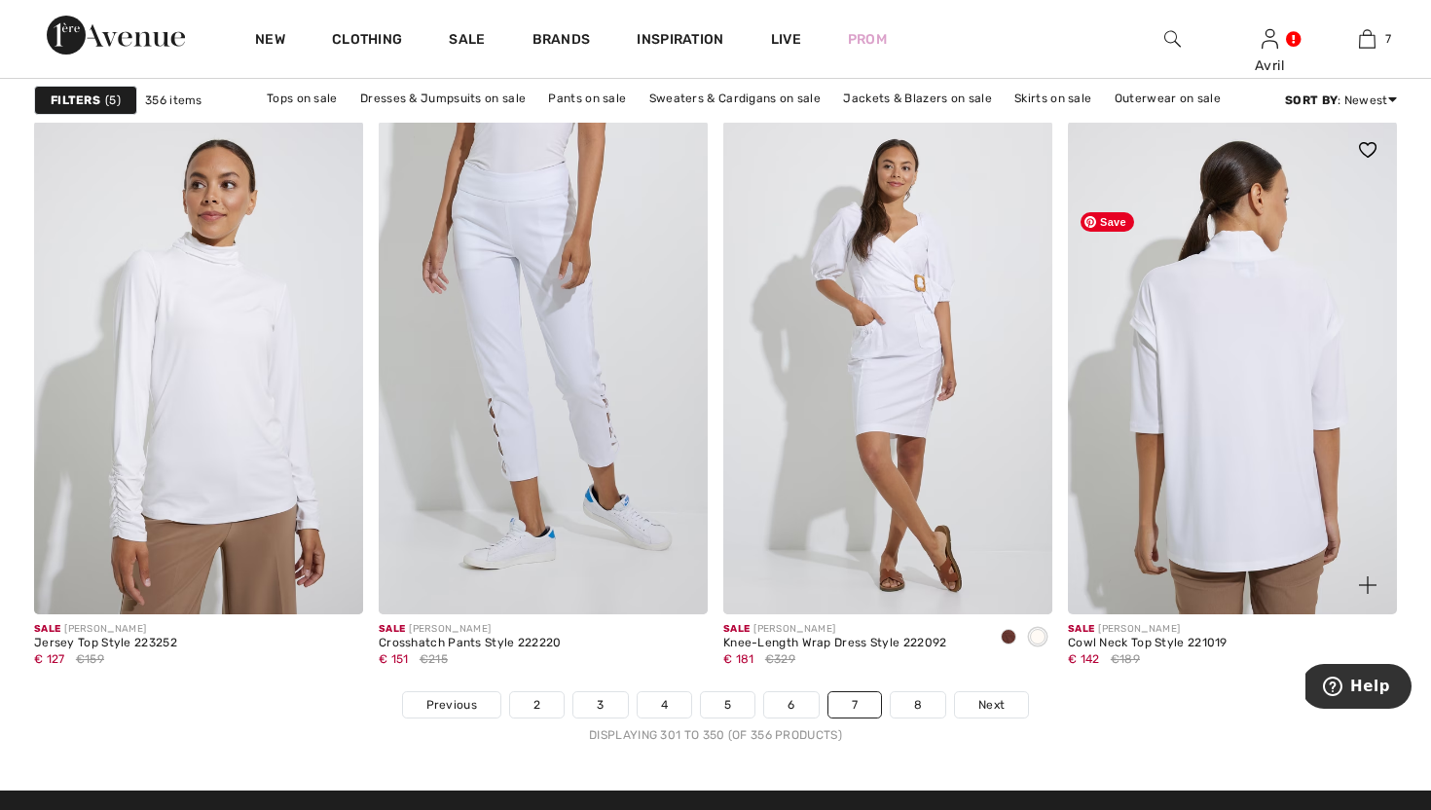
click at [1235, 437] on img at bounding box center [1232, 368] width 329 height 494
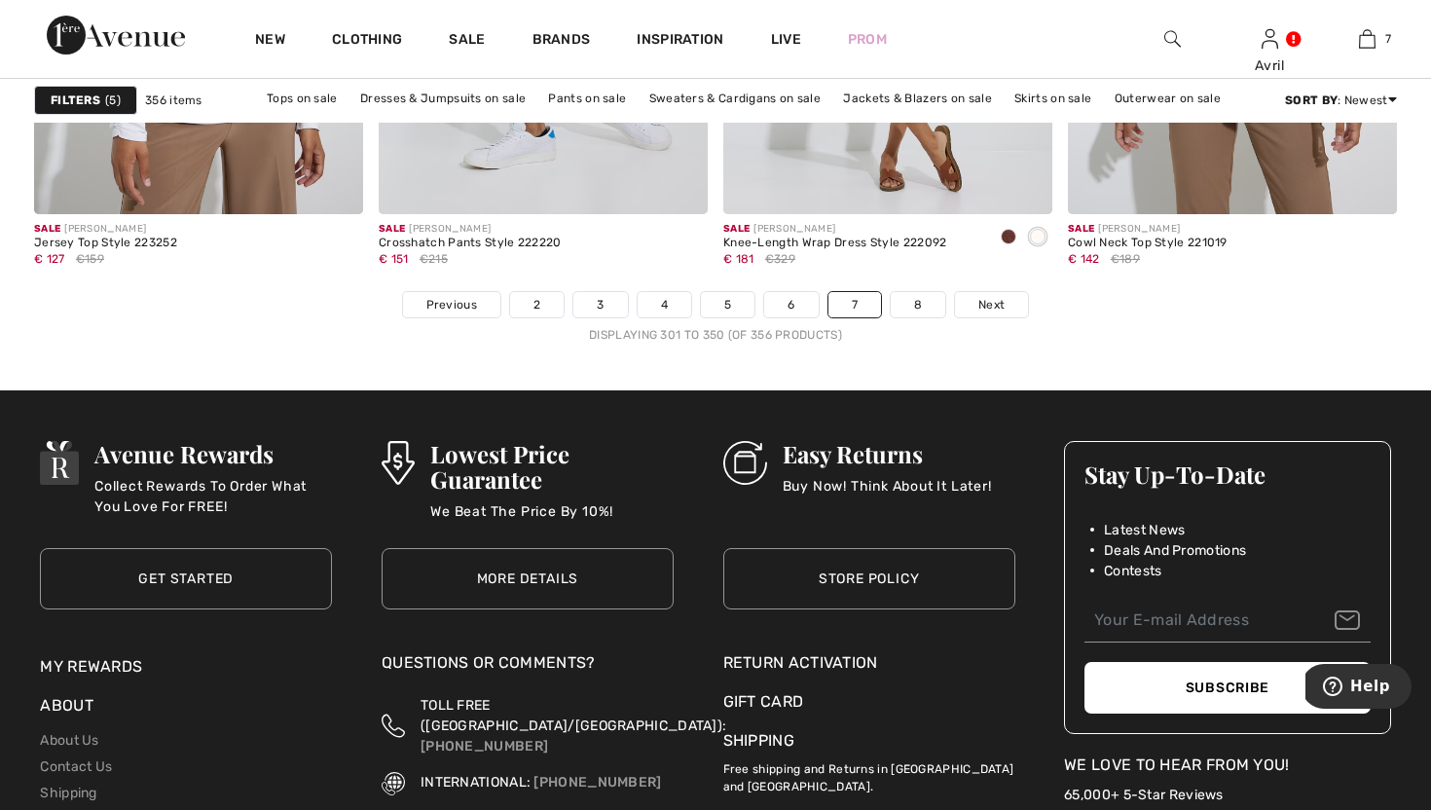
scroll to position [8918, 0]
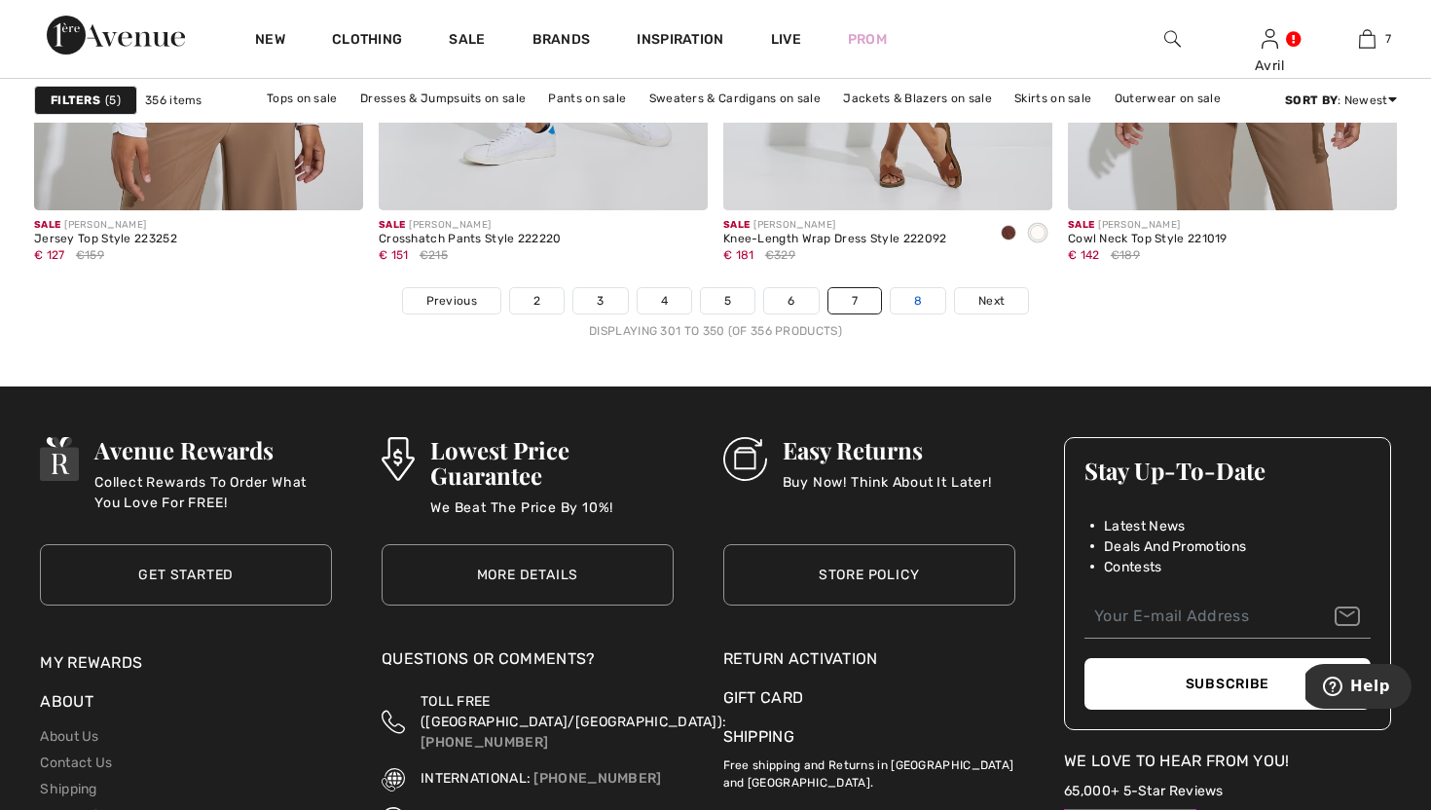
click at [945, 313] on link "8" at bounding box center [918, 300] width 55 height 25
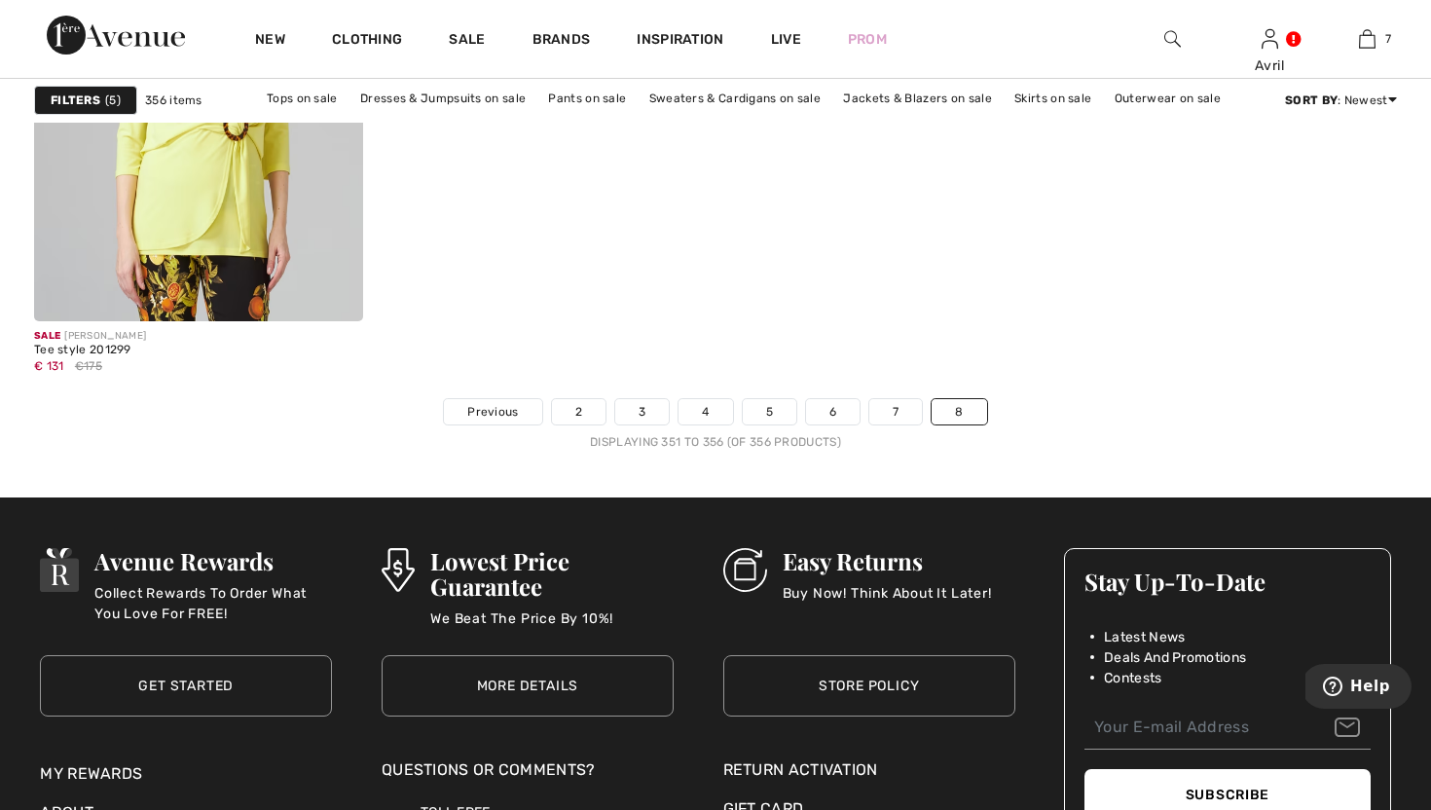
scroll to position [1637, 0]
